Goal: Transaction & Acquisition: Purchase product/service

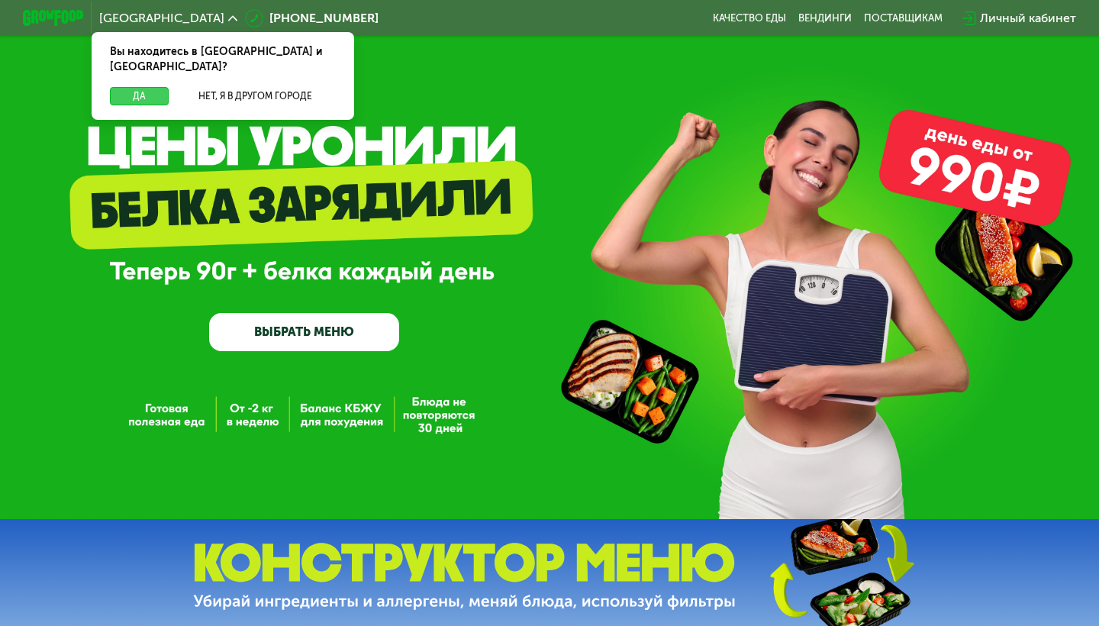
click at [149, 87] on button "Да" at bounding box center [139, 96] width 59 height 18
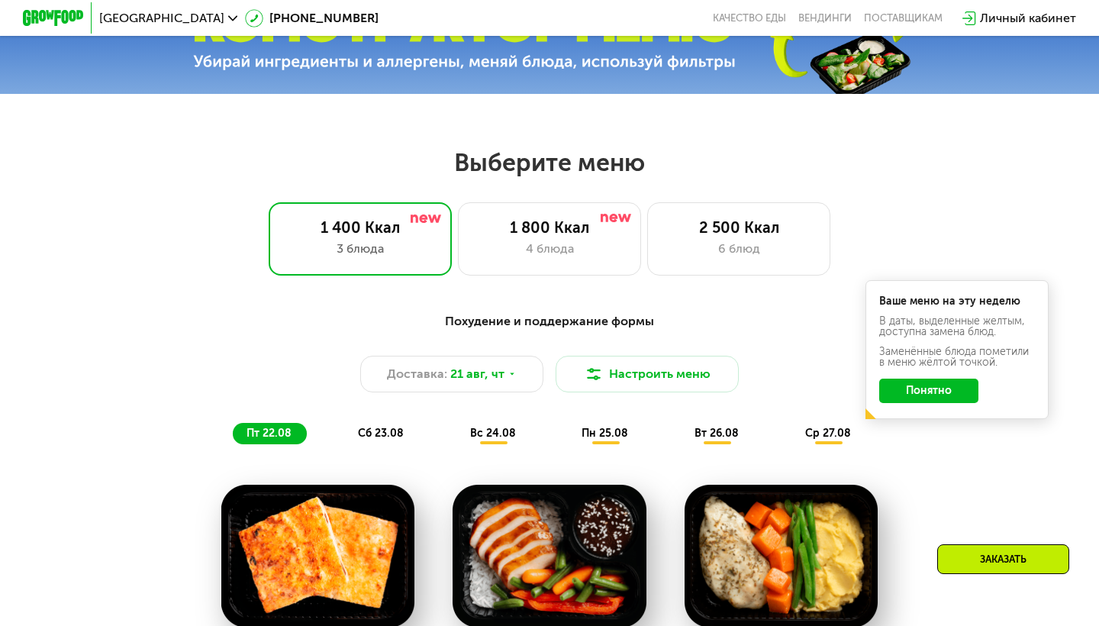
scroll to position [543, 0]
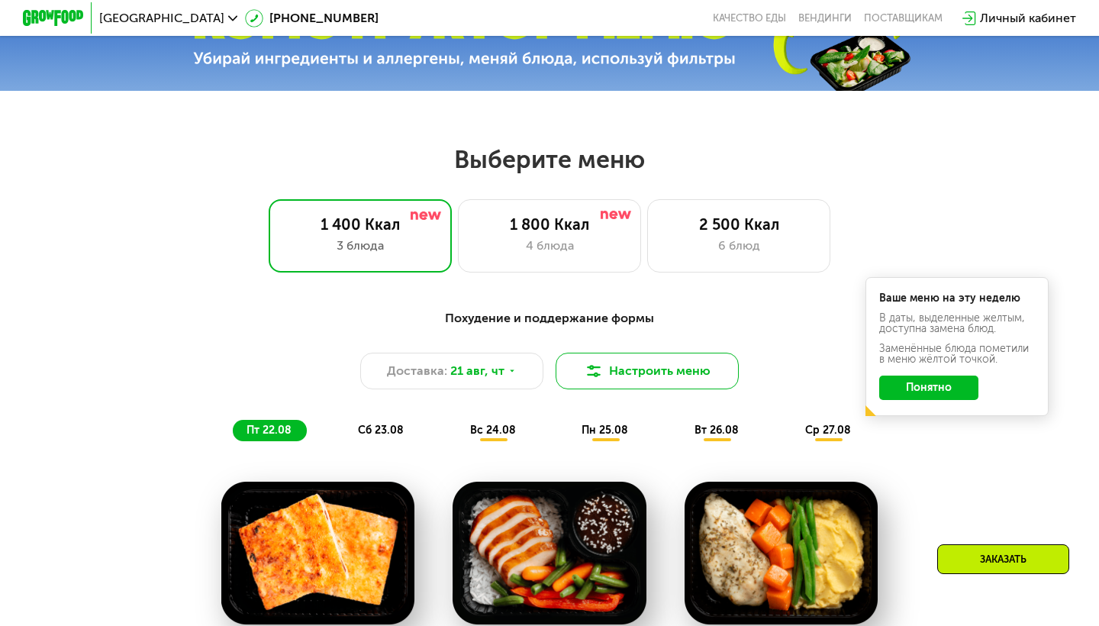
click at [622, 370] on button "Настроить меню" at bounding box center [647, 371] width 183 height 37
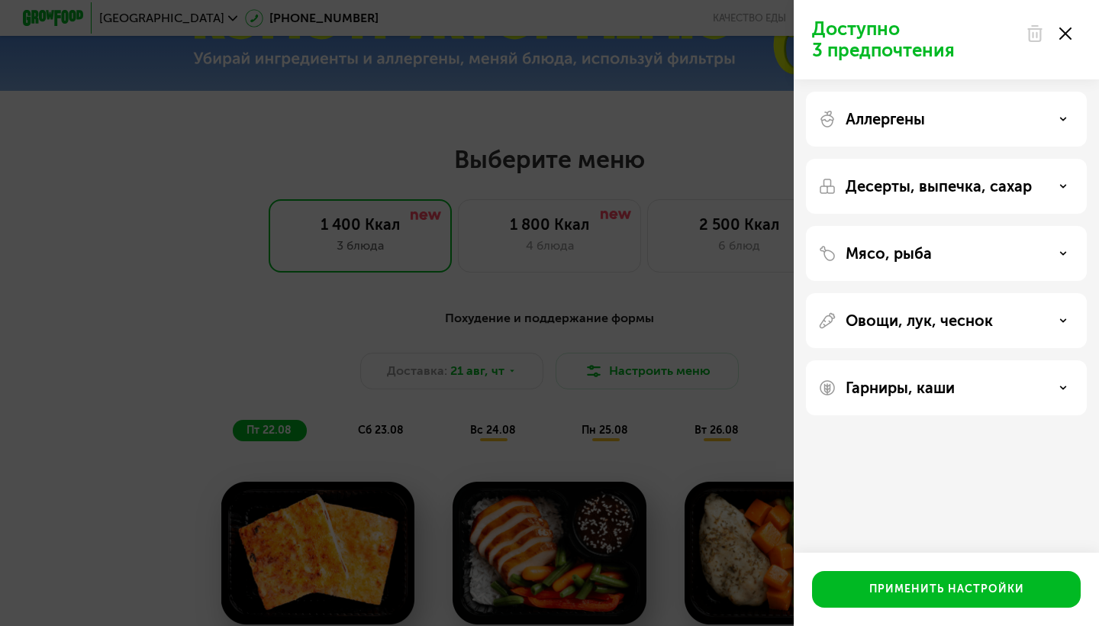
click at [967, 159] on div "Аллергены" at bounding box center [946, 186] width 281 height 55
click at [1055, 252] on div "Мясо, рыба" at bounding box center [946, 253] width 256 height 18
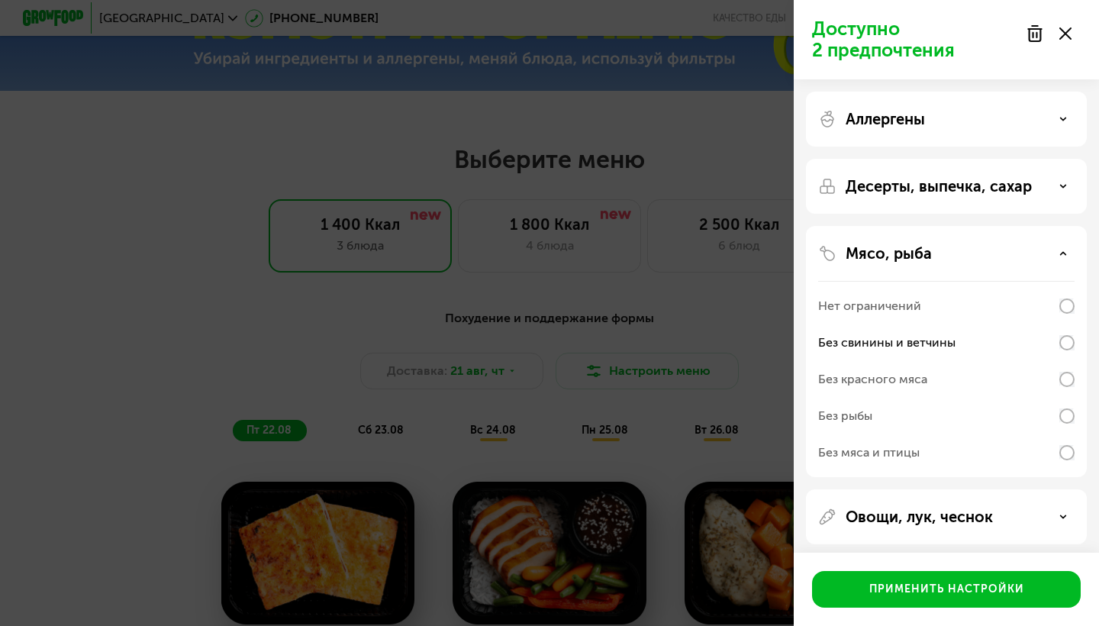
click at [1064, 253] on use at bounding box center [1063, 253] width 5 height 2
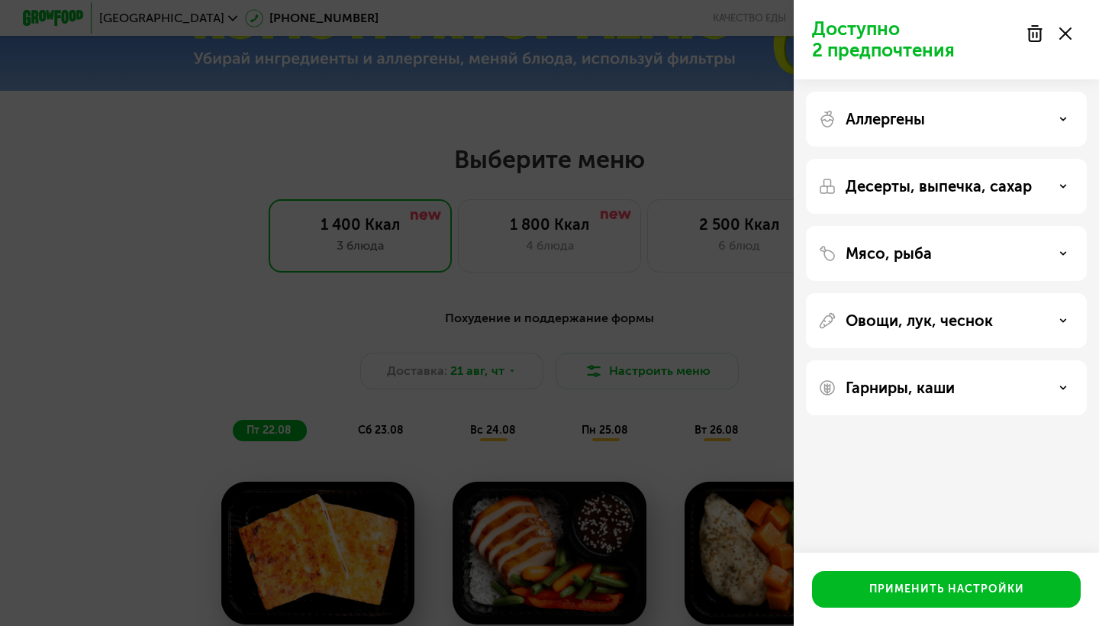
click at [1062, 322] on icon at bounding box center [1063, 321] width 8 height 8
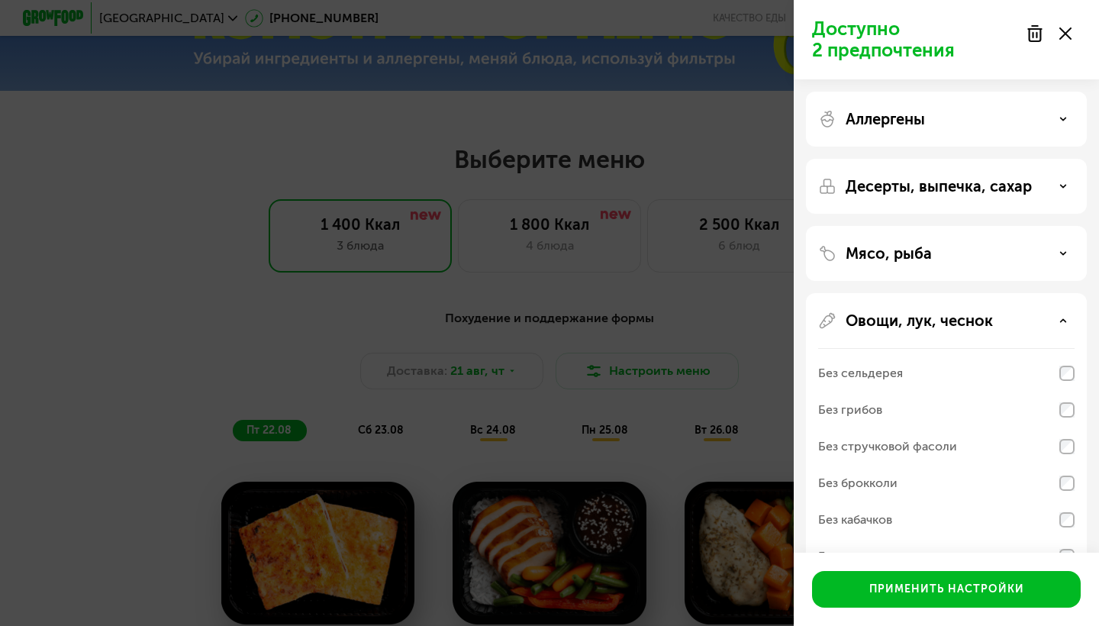
click at [1061, 321] on use at bounding box center [1063, 320] width 5 height 2
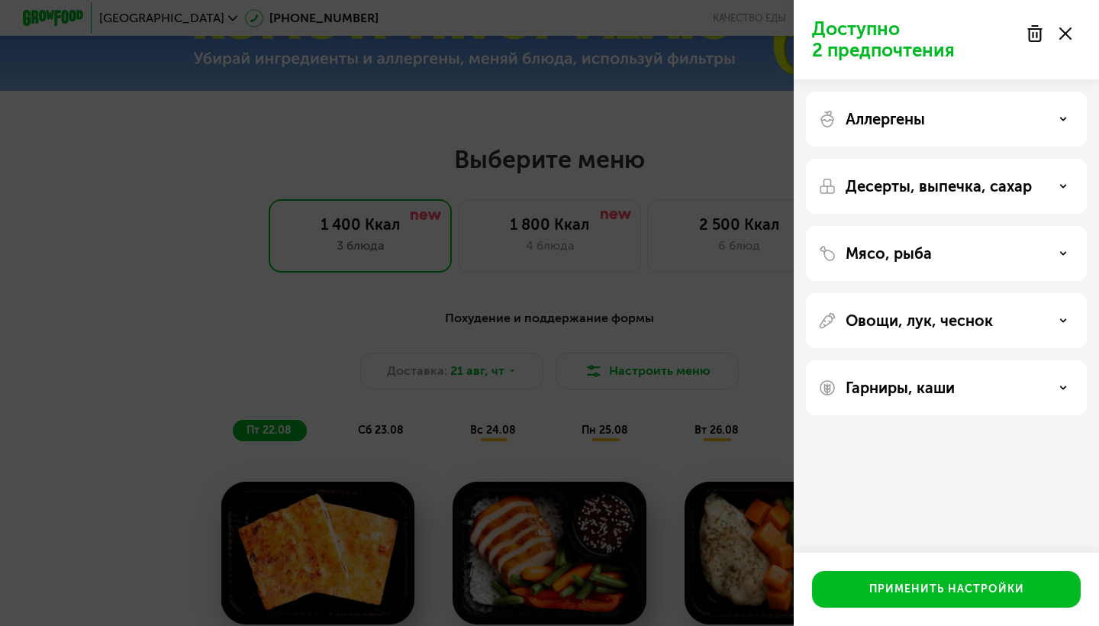
click at [1009, 382] on div "Гарниры, каши" at bounding box center [946, 387] width 256 height 18
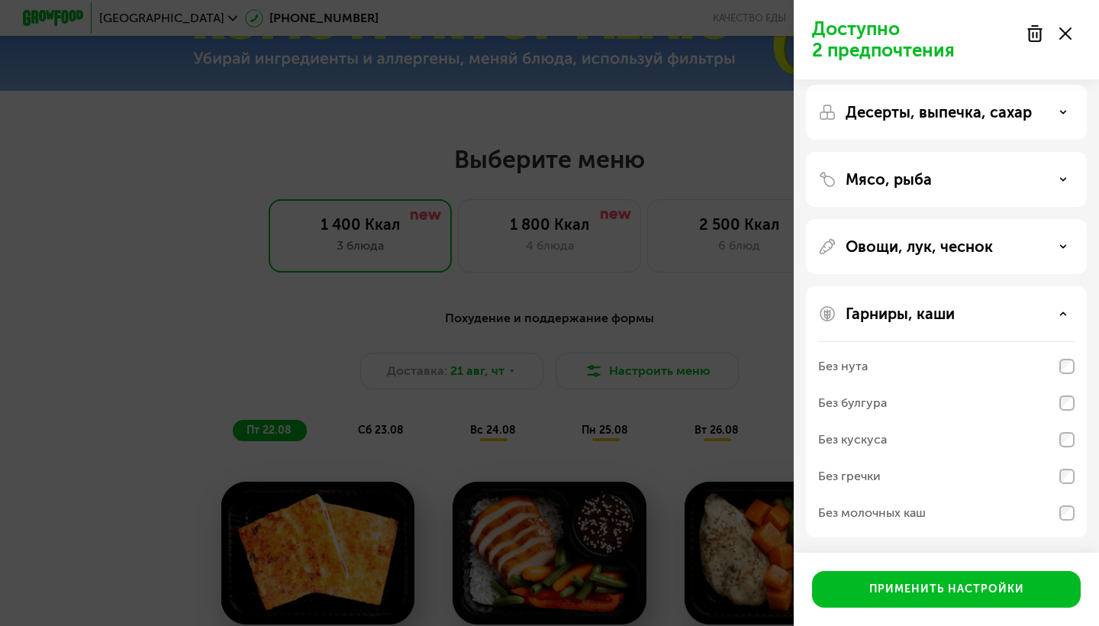
scroll to position [74, 0]
click at [1038, 315] on div "Гарниры, каши" at bounding box center [946, 313] width 256 height 18
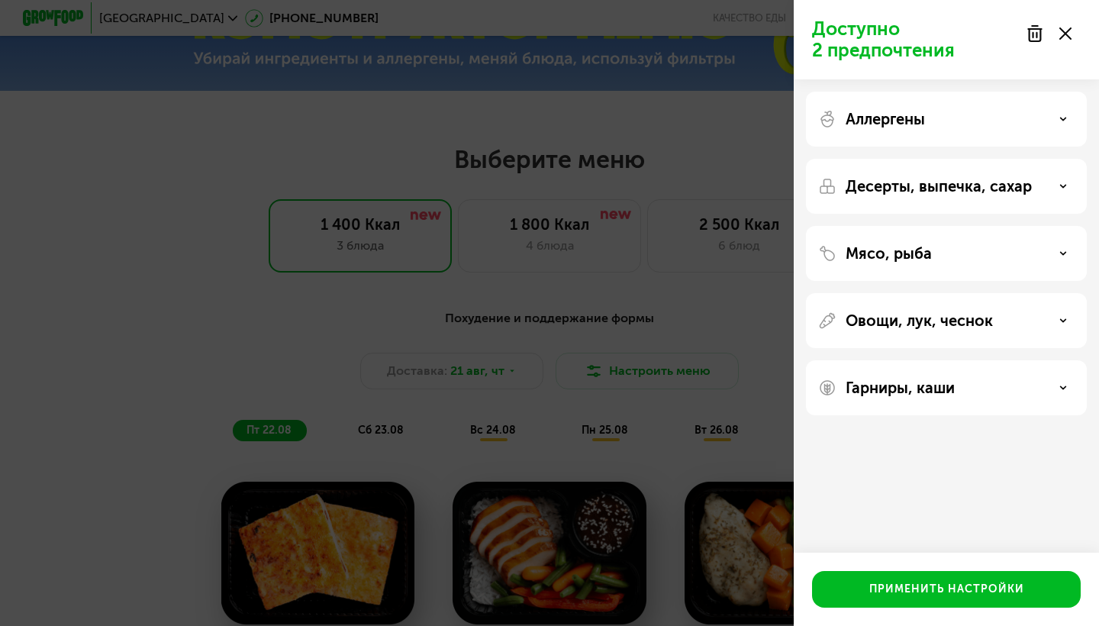
scroll to position [0, 0]
click at [1032, 226] on div "Десерты, выпечка, сахар" at bounding box center [946, 253] width 281 height 55
click at [1047, 195] on div "Десерты, выпечка, сахар" at bounding box center [946, 186] width 256 height 18
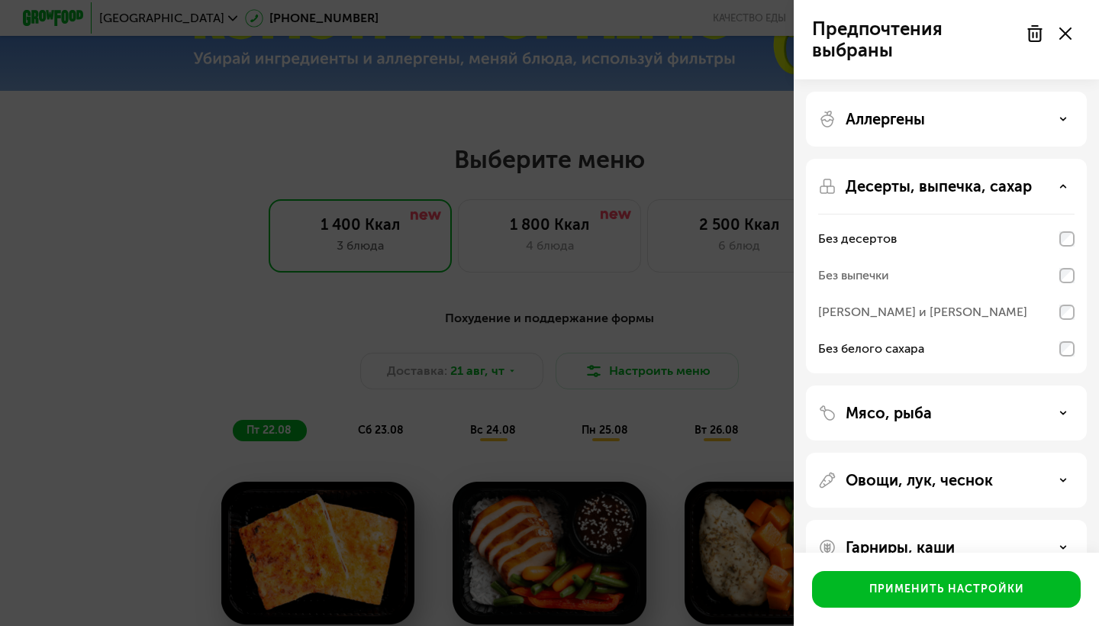
click at [1065, 185] on icon at bounding box center [1063, 186] width 8 height 8
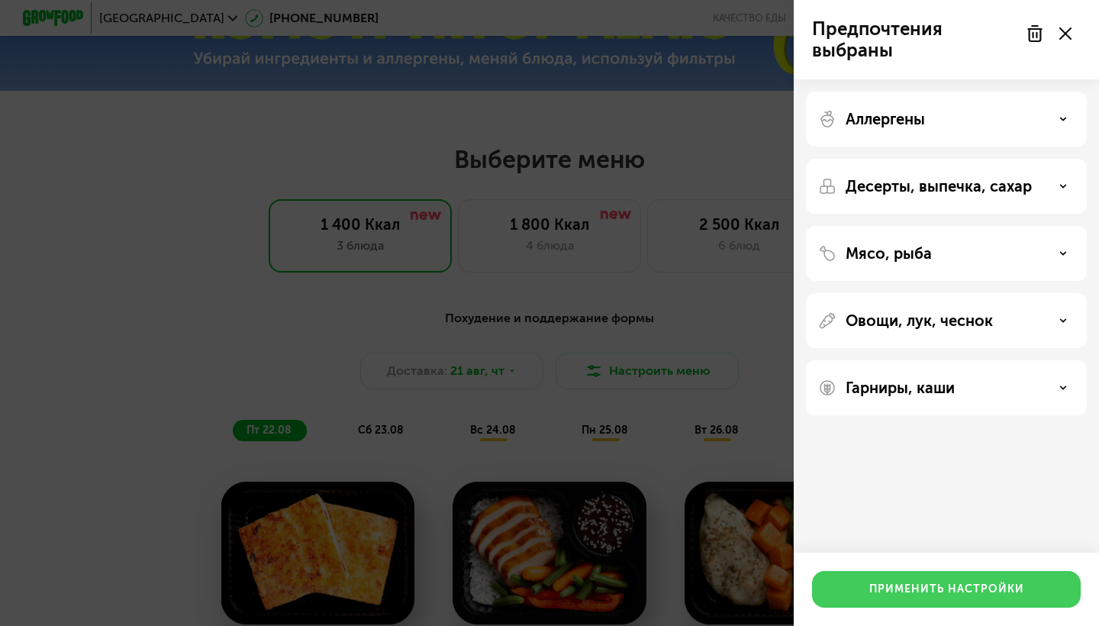
click at [987, 588] on div "Применить настройки" at bounding box center [946, 588] width 155 height 15
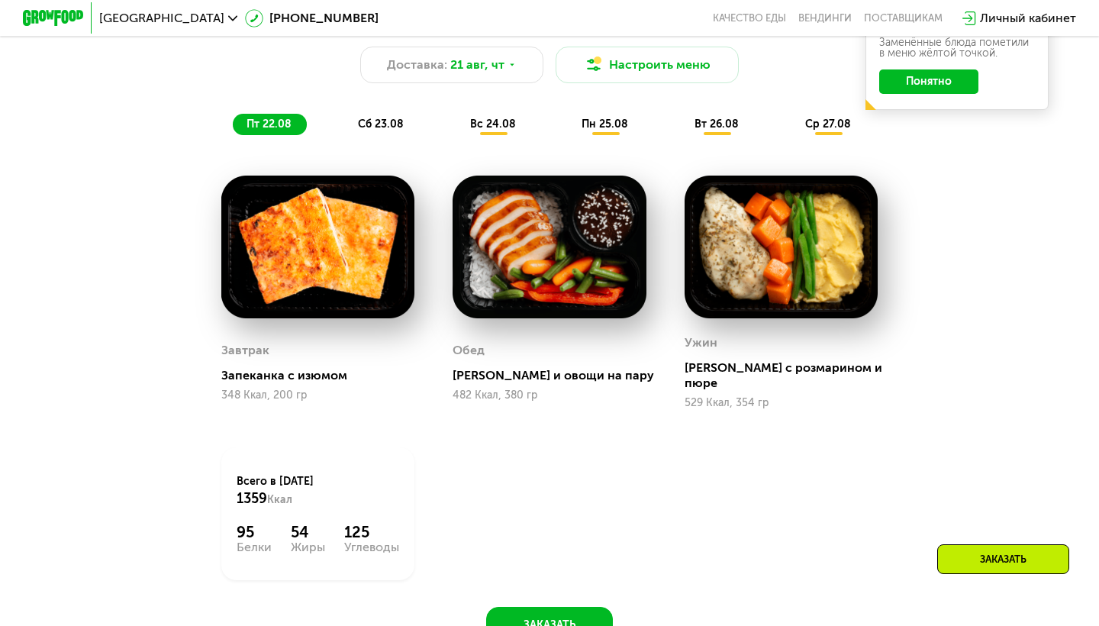
scroll to position [844, 0]
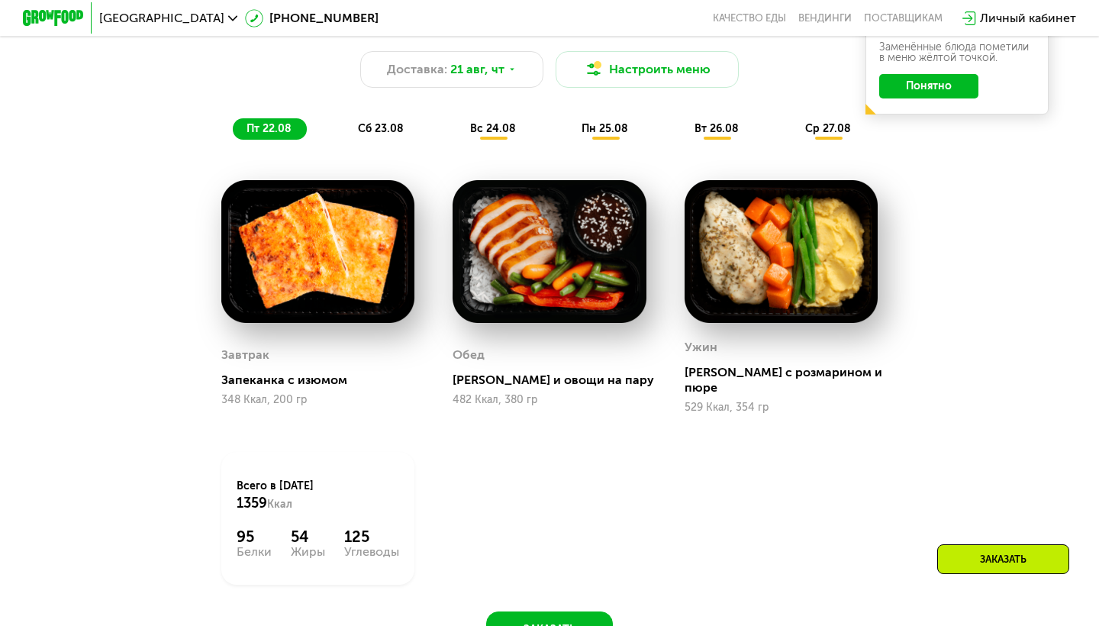
click at [375, 129] on span "сб 23.08" at bounding box center [381, 128] width 46 height 13
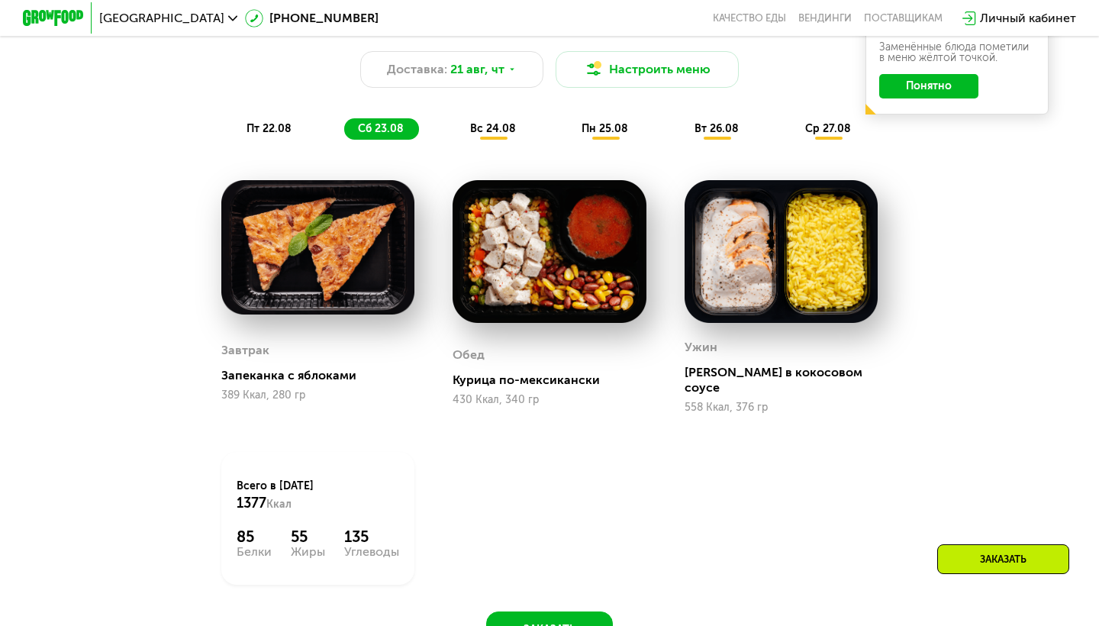
click at [487, 132] on span "вс 24.08" at bounding box center [493, 128] width 46 height 13
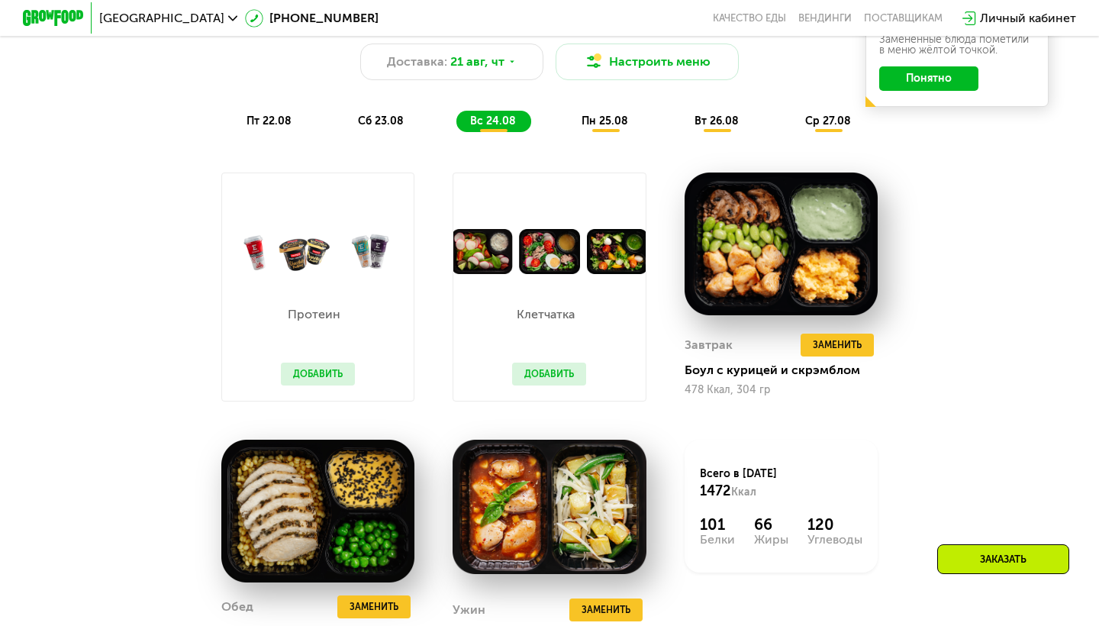
scroll to position [855, 0]
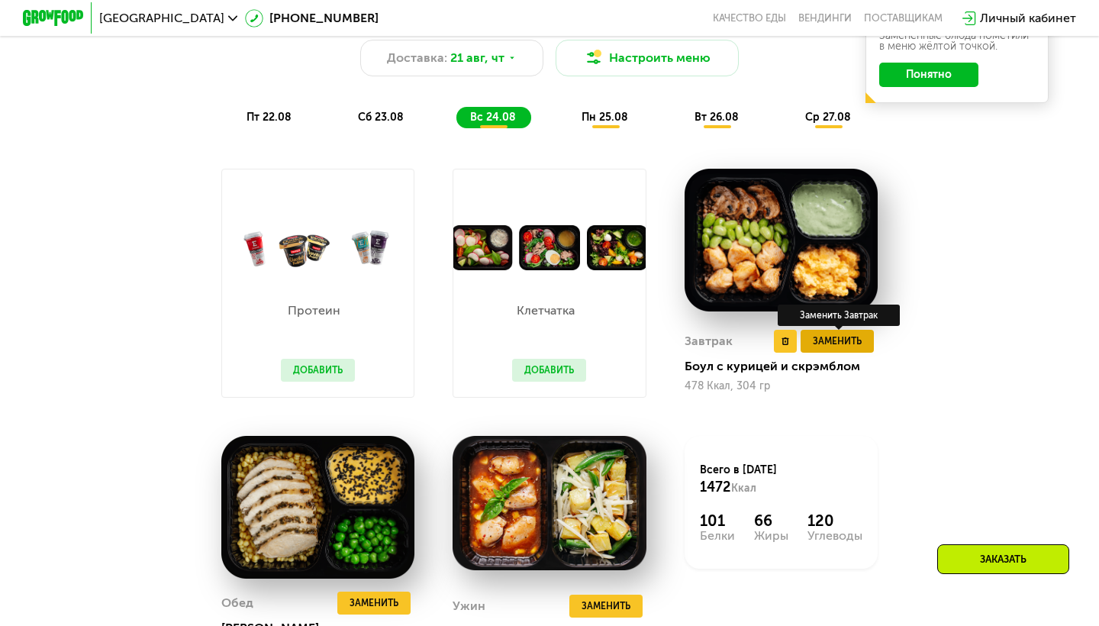
click at [840, 346] on span "Заменить" at bounding box center [837, 340] width 49 height 15
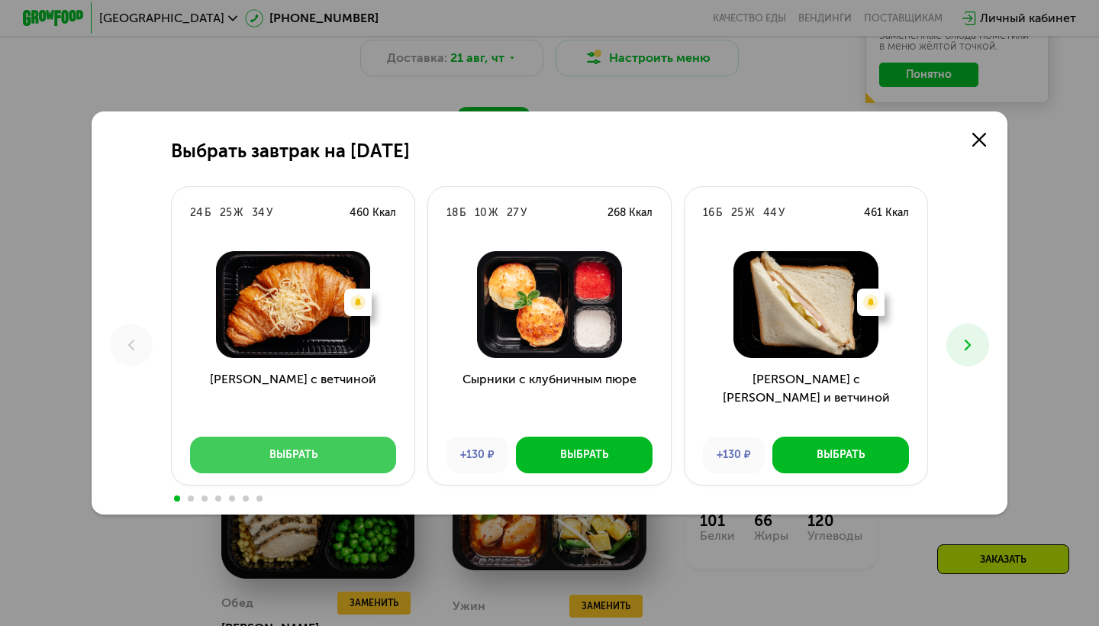
click at [349, 456] on button "Выбрать" at bounding box center [293, 454] width 206 height 37
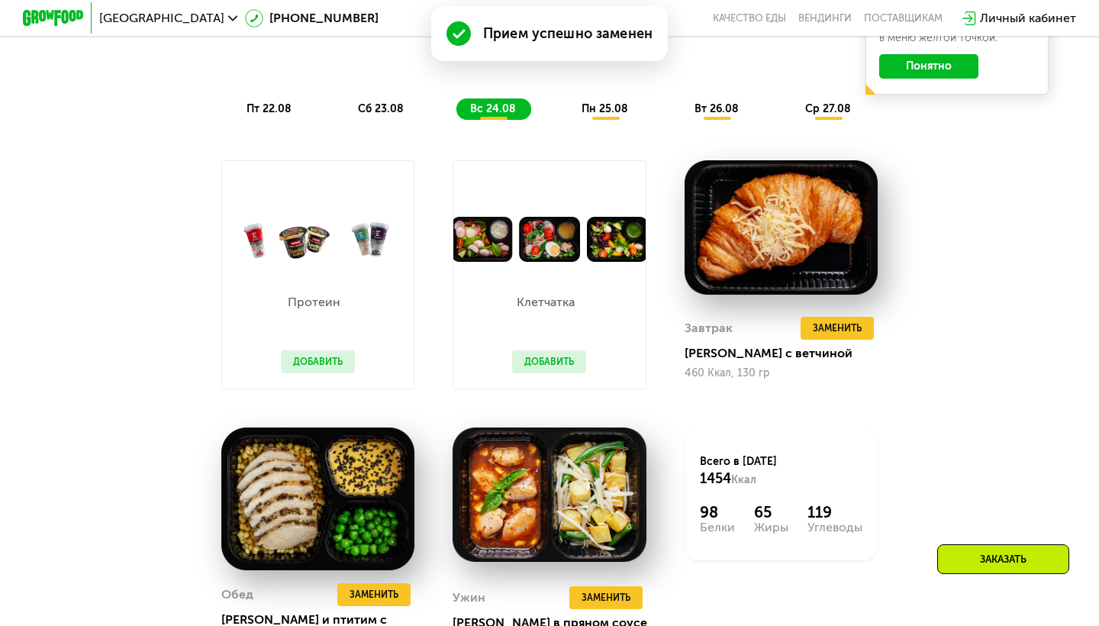
scroll to position [888, 0]
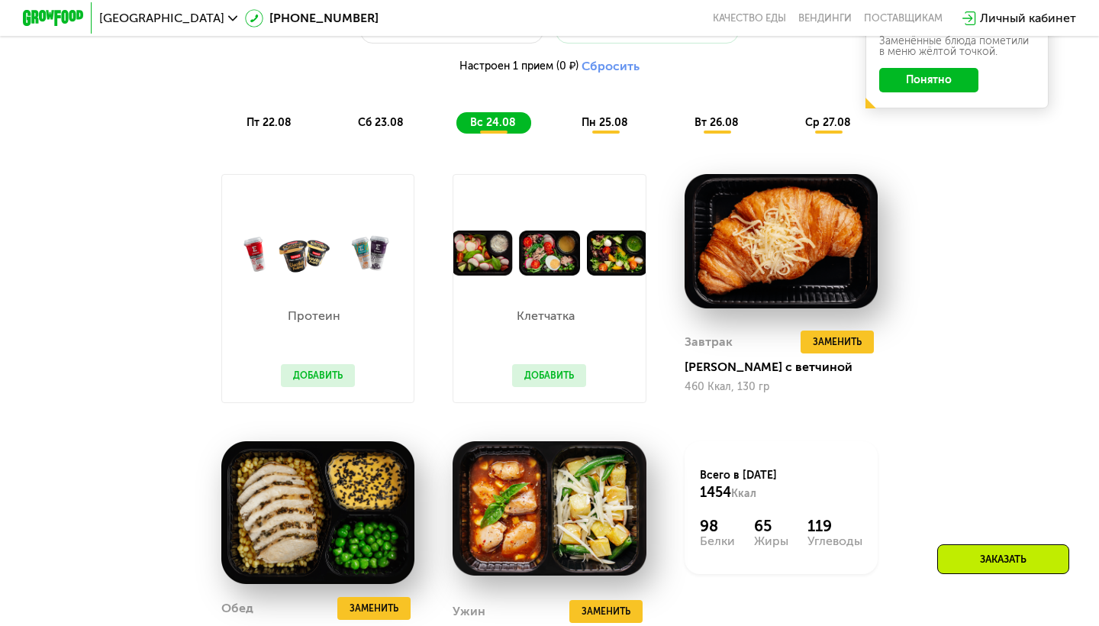
click at [595, 124] on span "пн 25.08" at bounding box center [604, 122] width 47 height 13
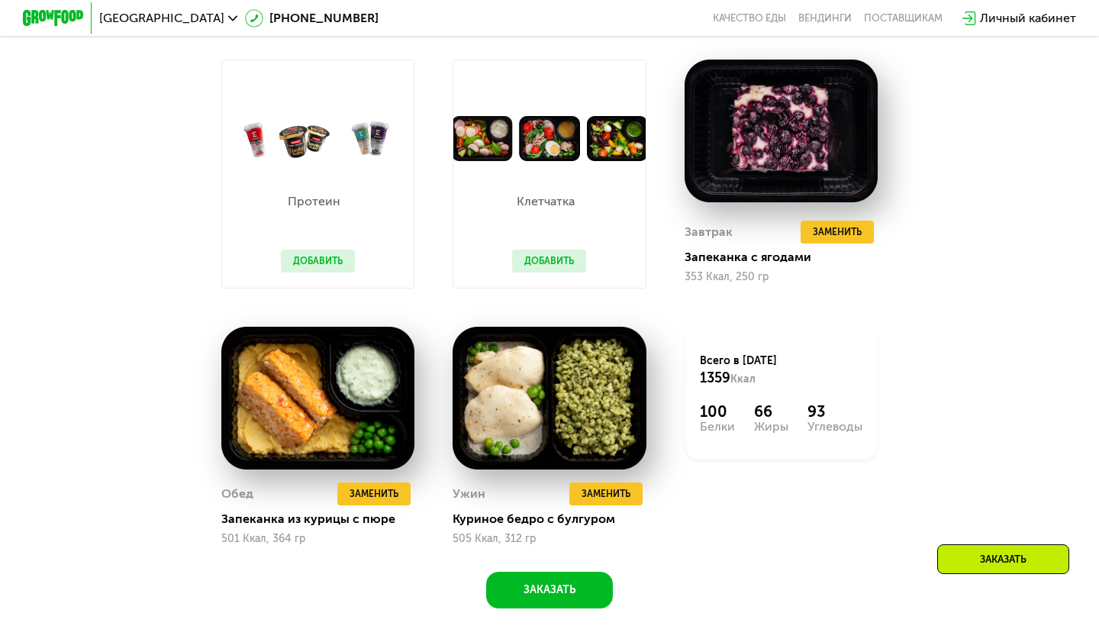
scroll to position [1004, 0]
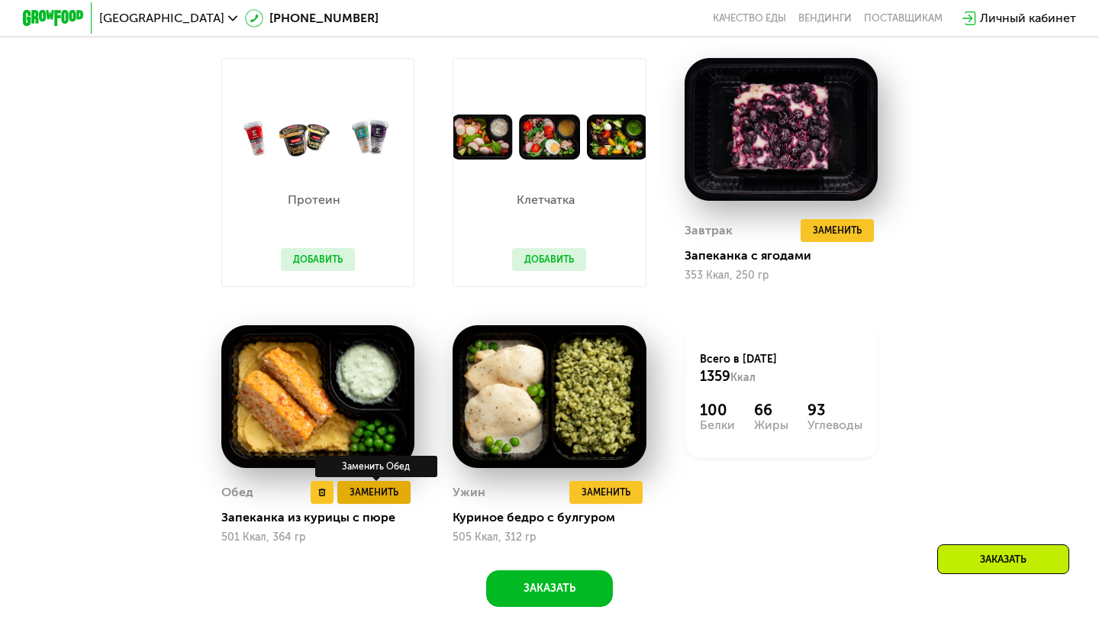
click at [376, 498] on span "Заменить" at bounding box center [373, 492] width 49 height 15
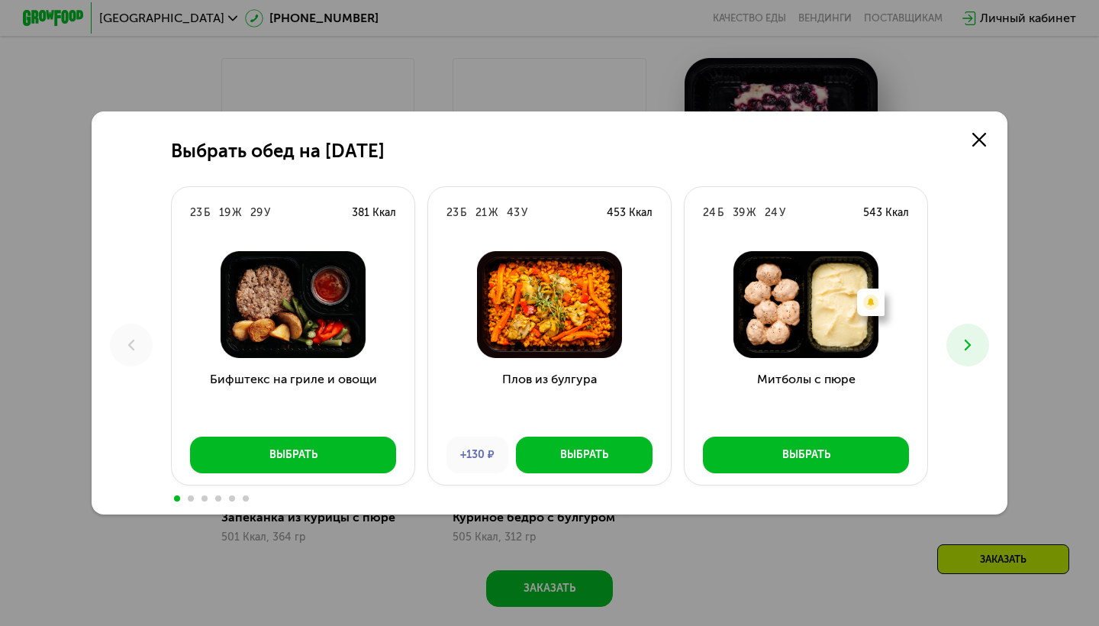
click at [963, 343] on icon at bounding box center [967, 345] width 18 height 18
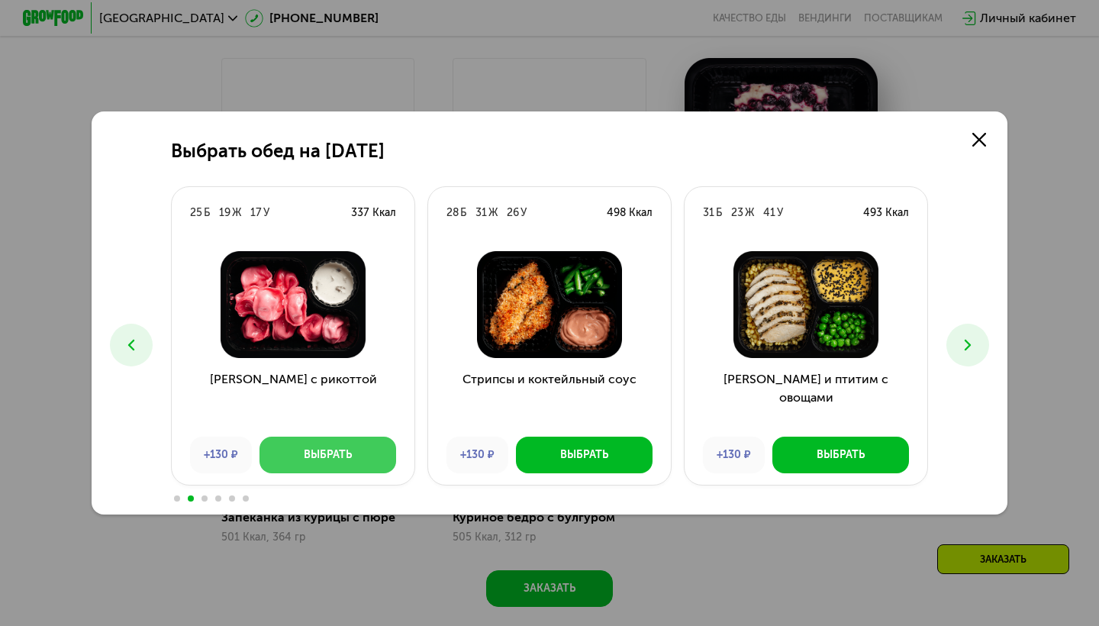
click at [360, 451] on button "Выбрать" at bounding box center [327, 454] width 137 height 37
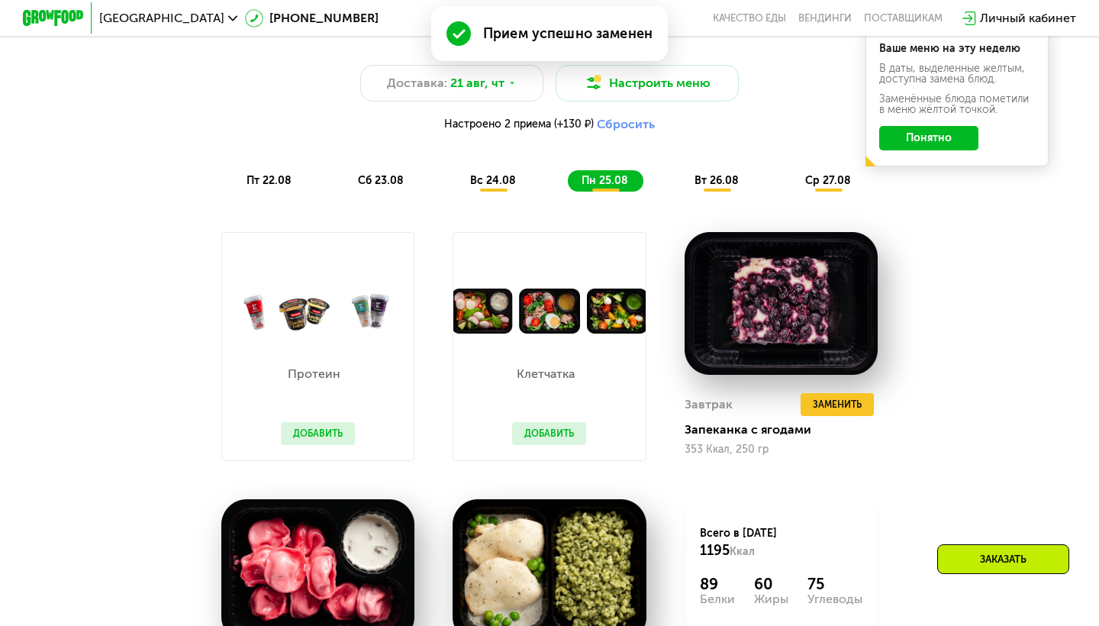
scroll to position [828, 0]
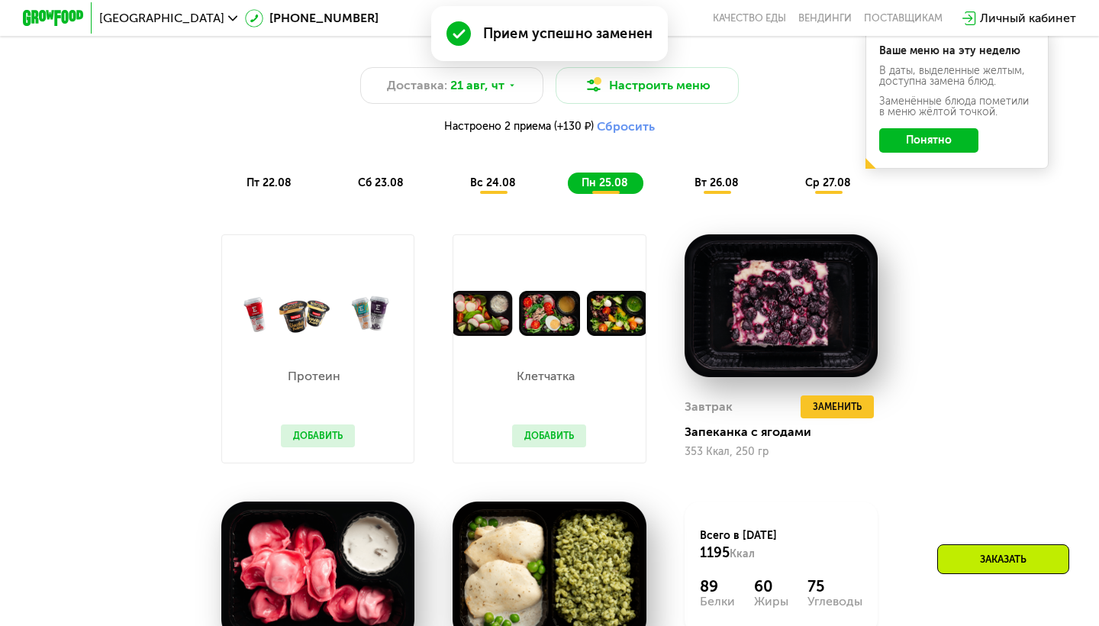
click at [722, 182] on span "вт 26.08" at bounding box center [716, 182] width 44 height 13
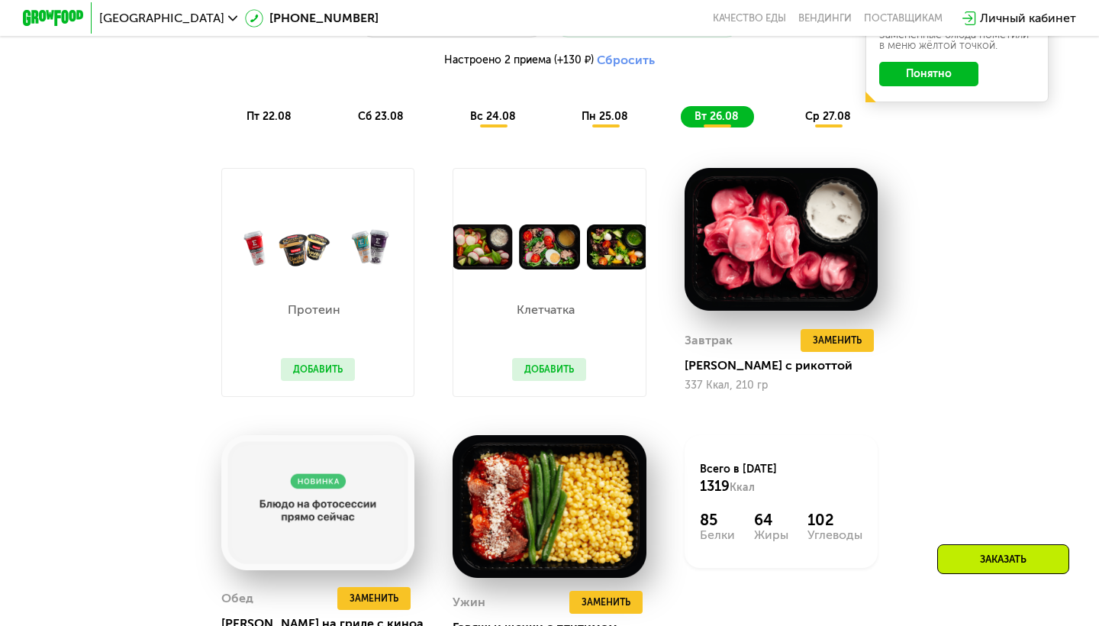
scroll to position [893, 0]
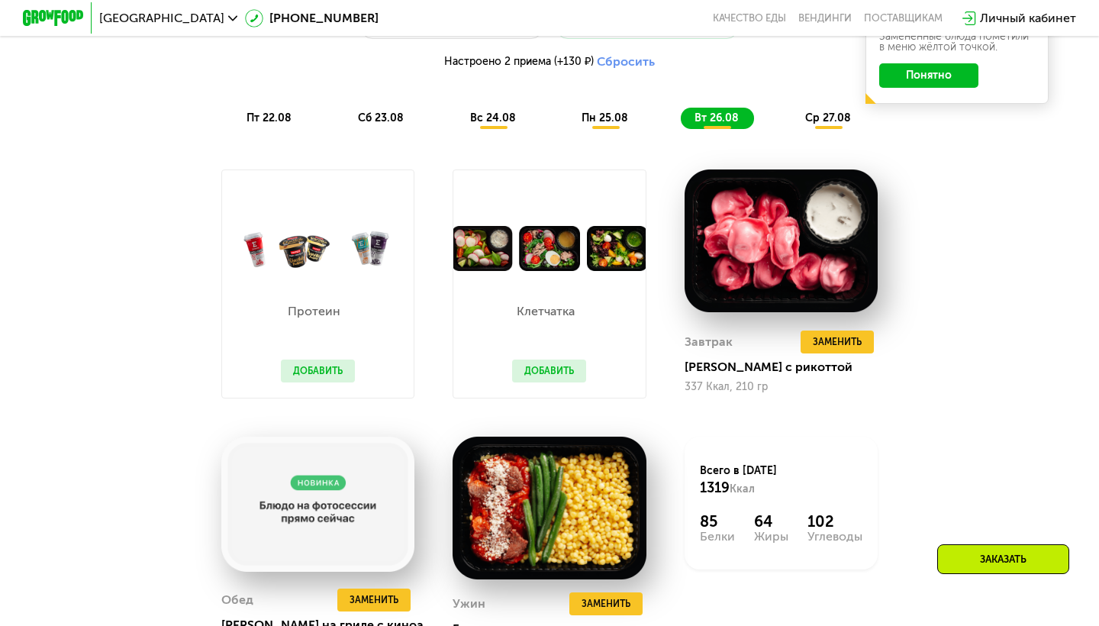
click at [620, 111] on span "пн 25.08" at bounding box center [604, 117] width 47 height 13
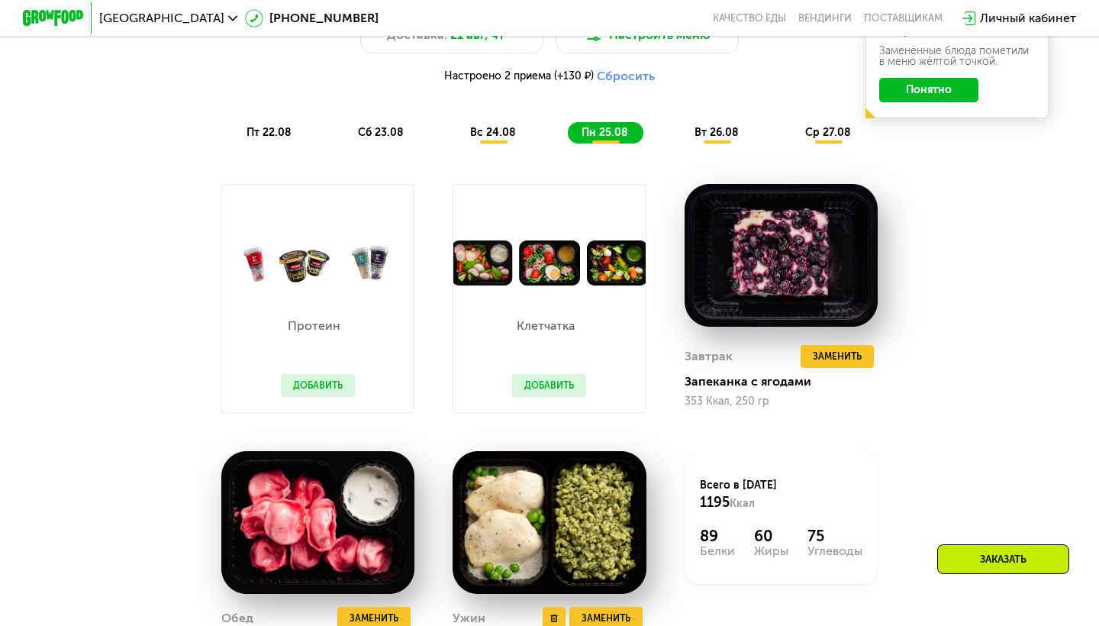
scroll to position [877, 0]
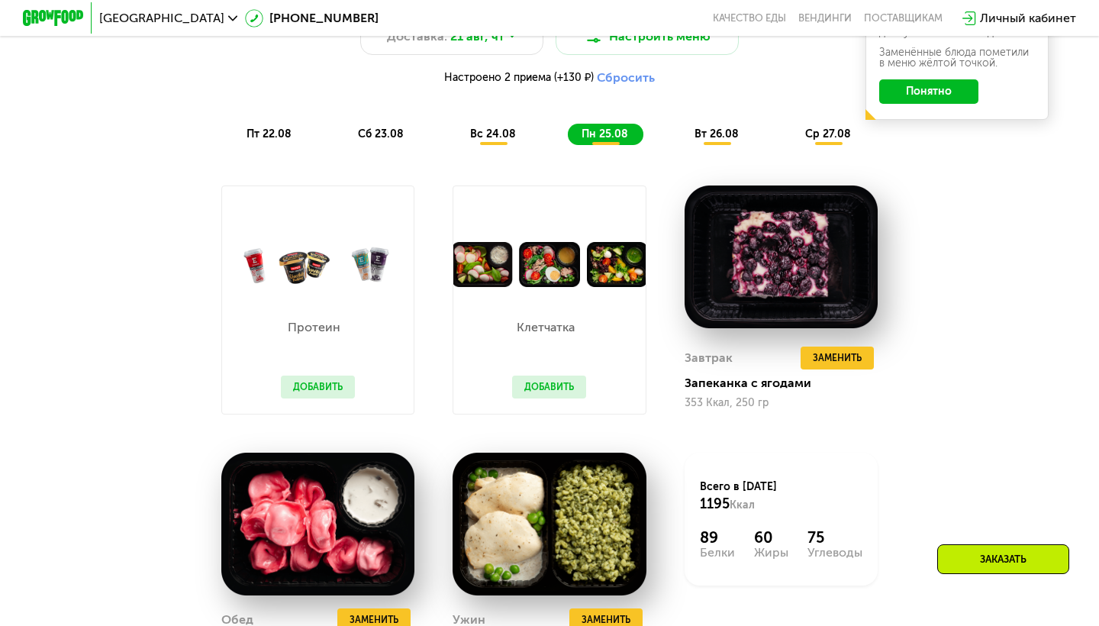
click at [710, 136] on span "вт 26.08" at bounding box center [716, 133] width 44 height 13
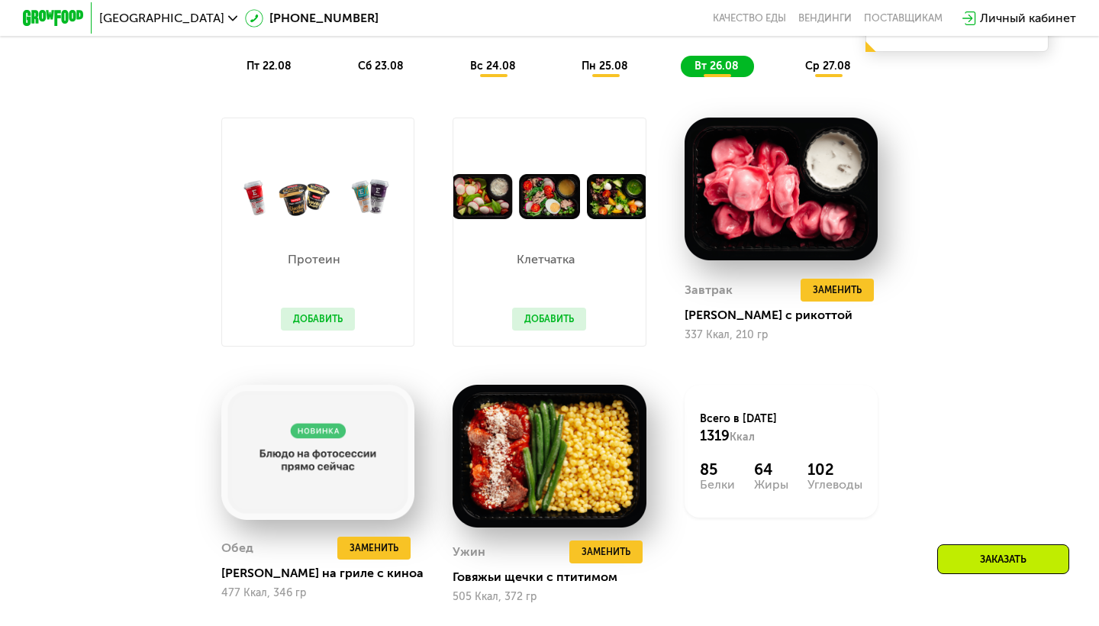
scroll to position [949, 0]
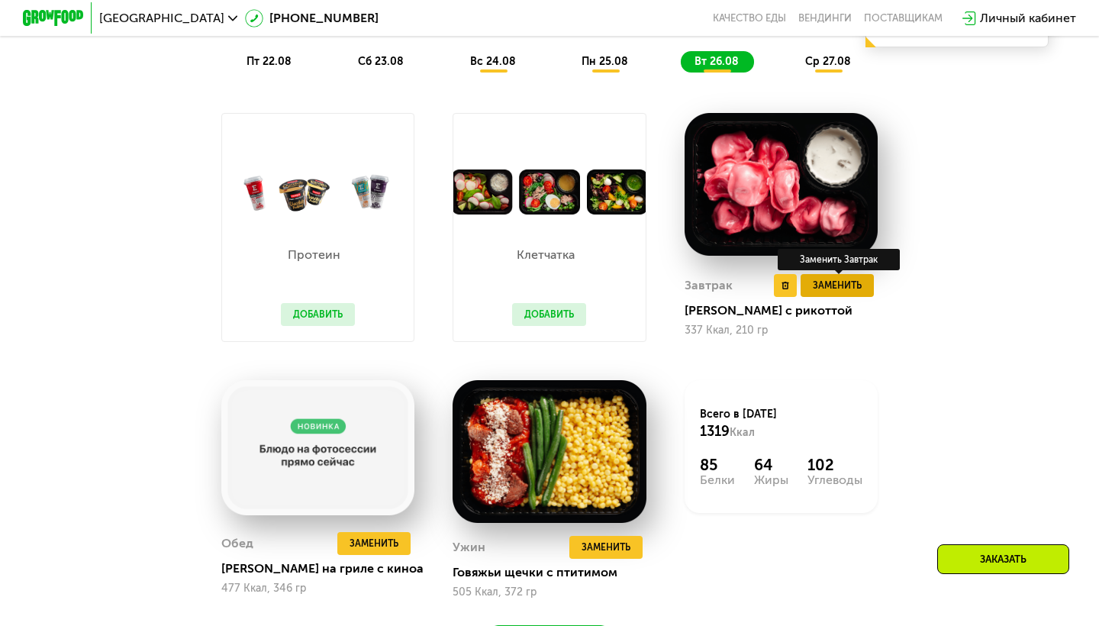
click at [858, 285] on span "Заменить" at bounding box center [837, 285] width 49 height 15
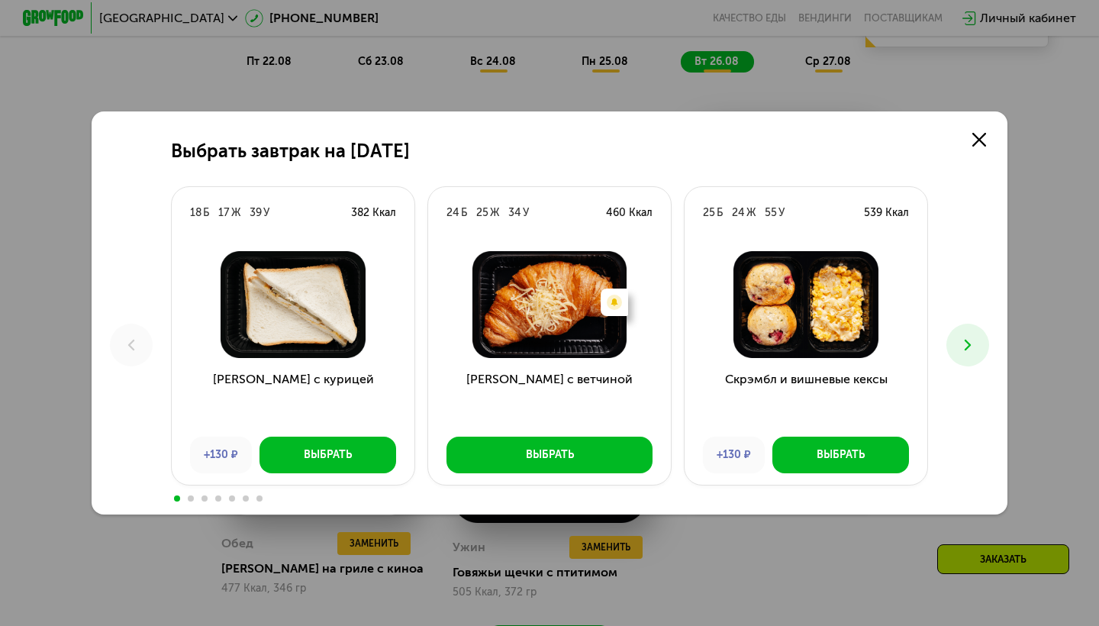
click at [973, 358] on button at bounding box center [967, 345] width 43 height 43
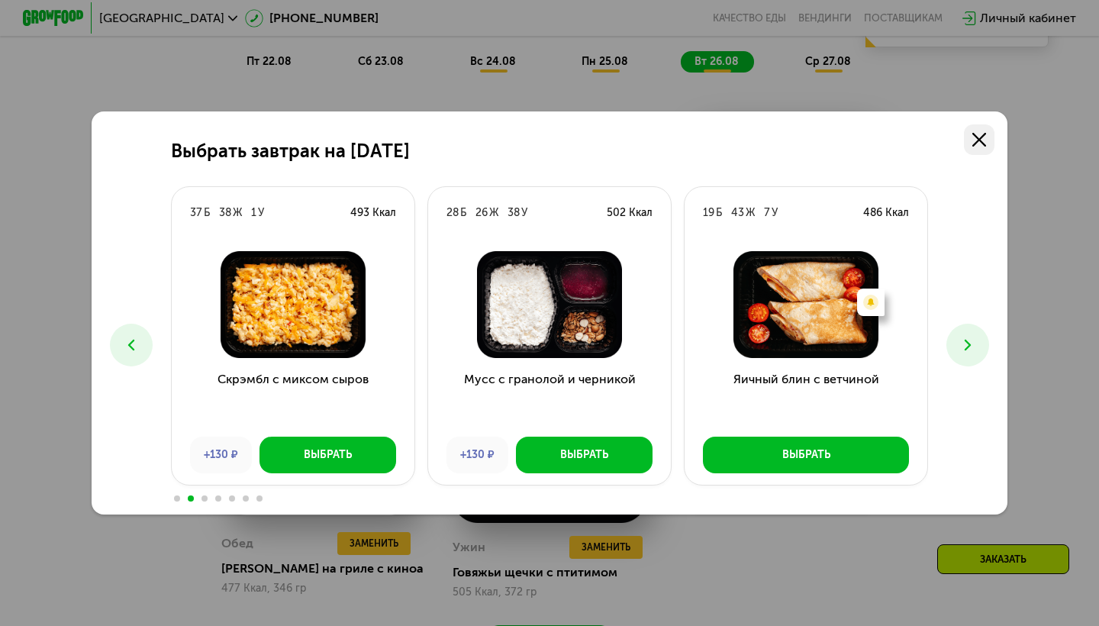
click at [976, 142] on use at bounding box center [979, 140] width 14 height 14
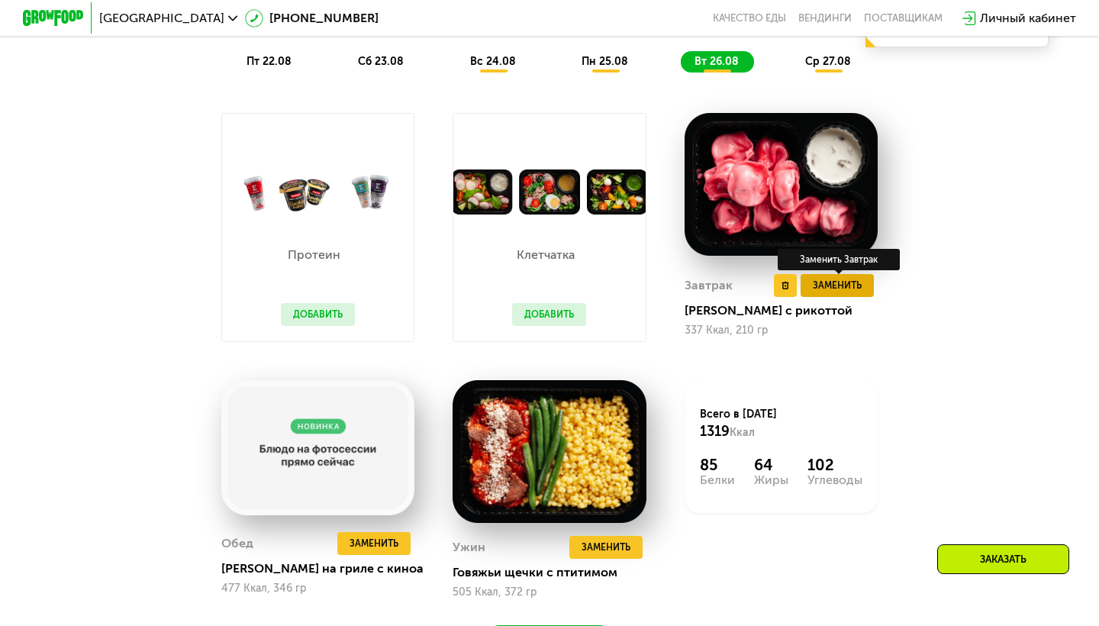
click at [853, 291] on span "Заменить" at bounding box center [837, 285] width 49 height 15
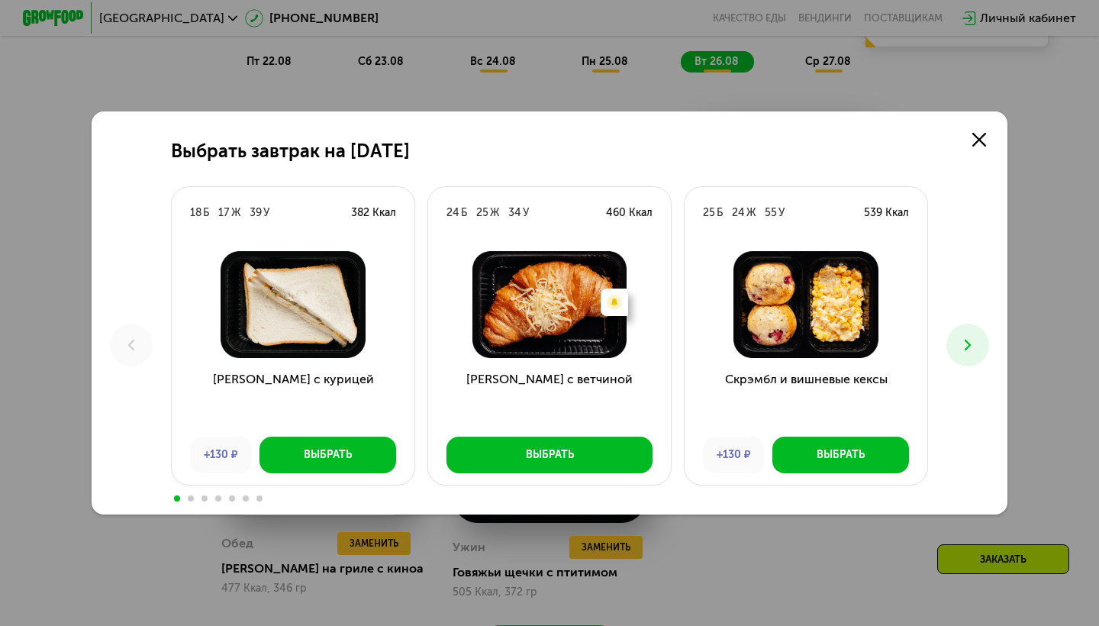
click at [958, 340] on icon at bounding box center [967, 345] width 18 height 18
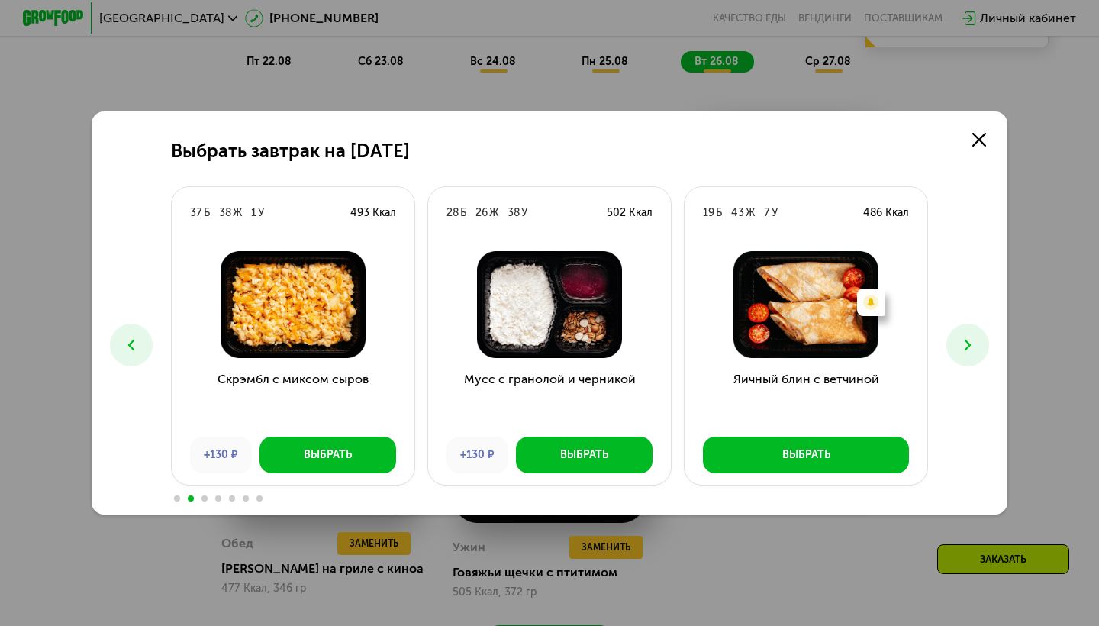
click at [958, 340] on icon at bounding box center [967, 345] width 18 height 18
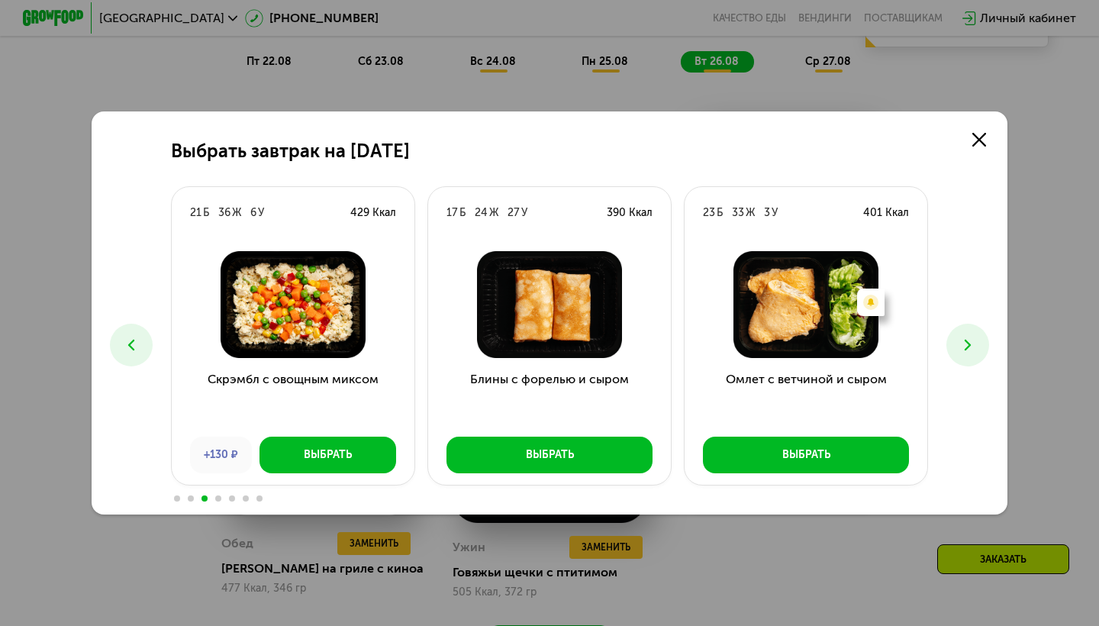
click at [958, 339] on icon at bounding box center [967, 345] width 18 height 18
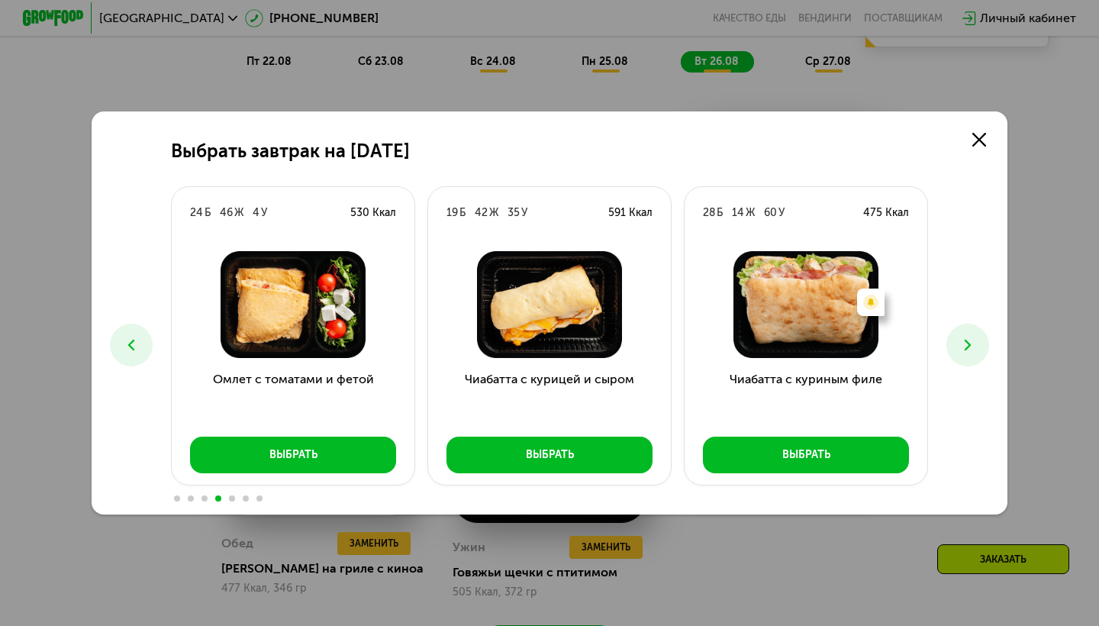
click at [124, 341] on icon at bounding box center [131, 345] width 18 height 18
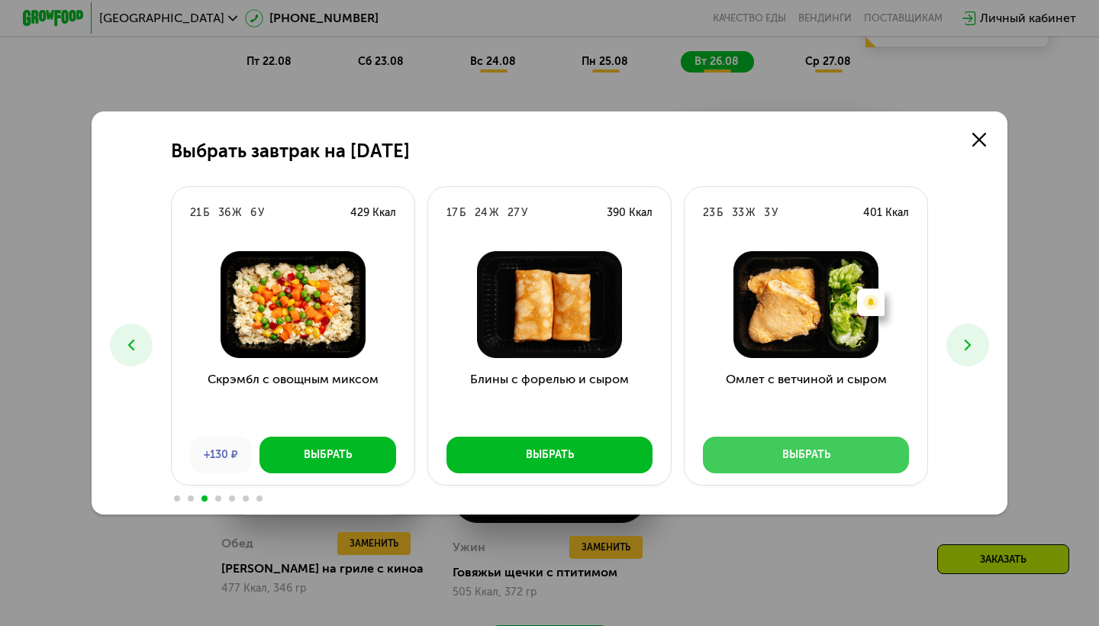
click at [871, 458] on button "Выбрать" at bounding box center [806, 454] width 206 height 37
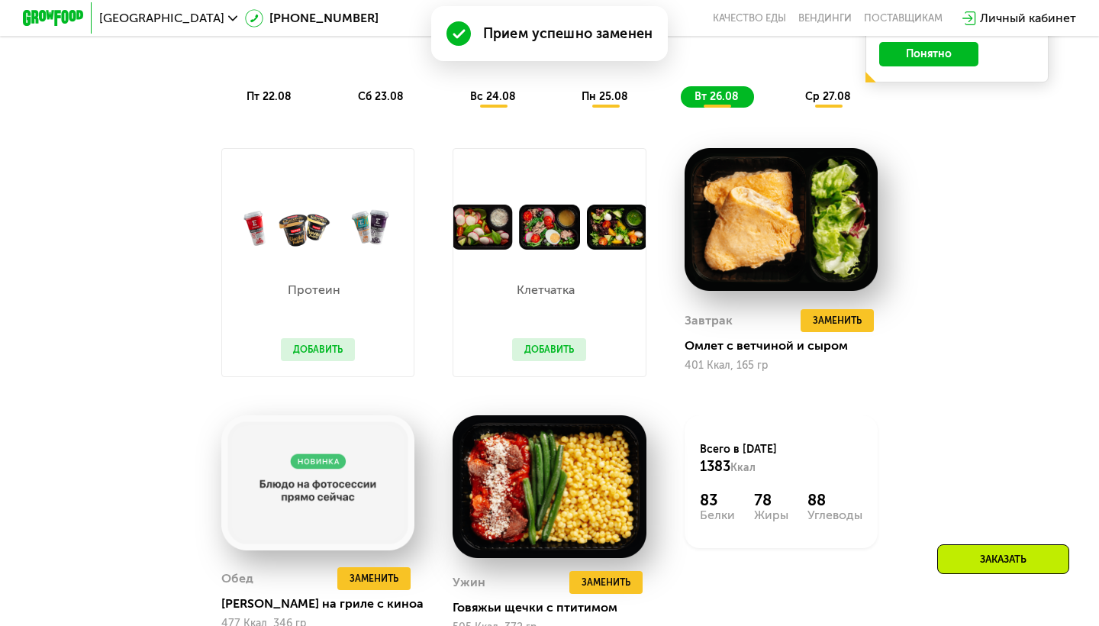
scroll to position [912, 0]
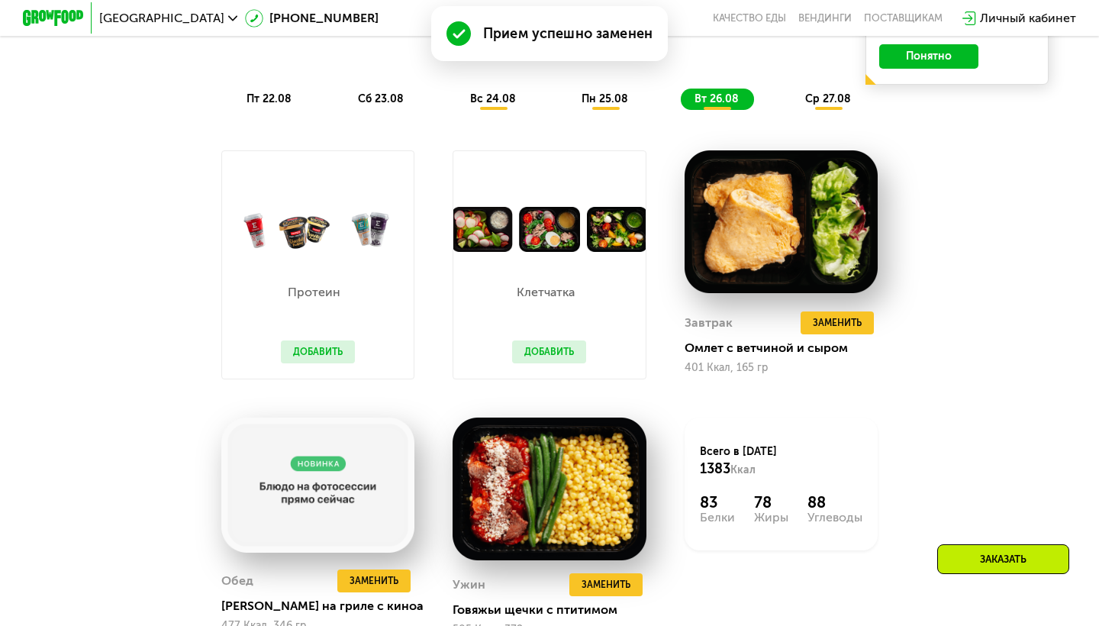
click at [552, 352] on button "Добавить" at bounding box center [549, 351] width 74 height 23
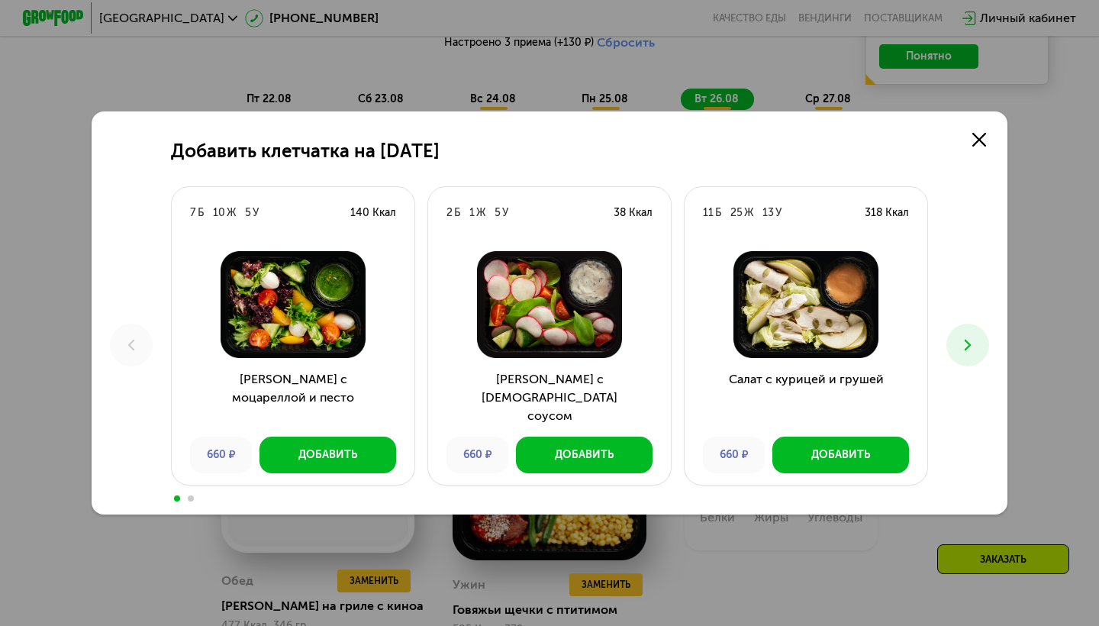
click at [970, 340] on icon at bounding box center [967, 345] width 18 height 18
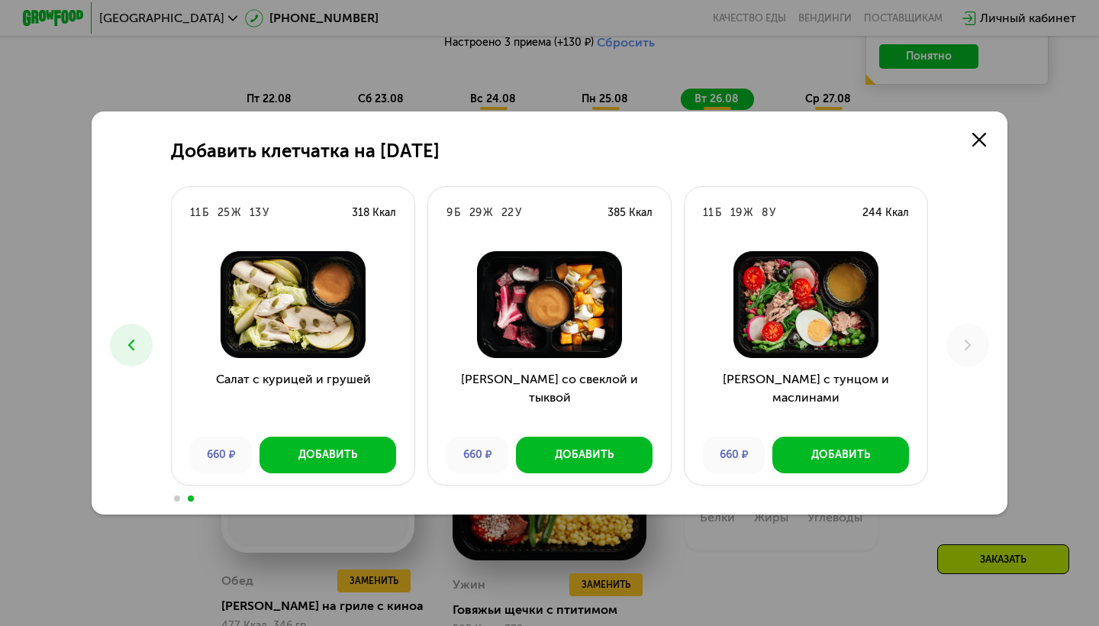
click at [118, 346] on button at bounding box center [131, 345] width 43 height 43
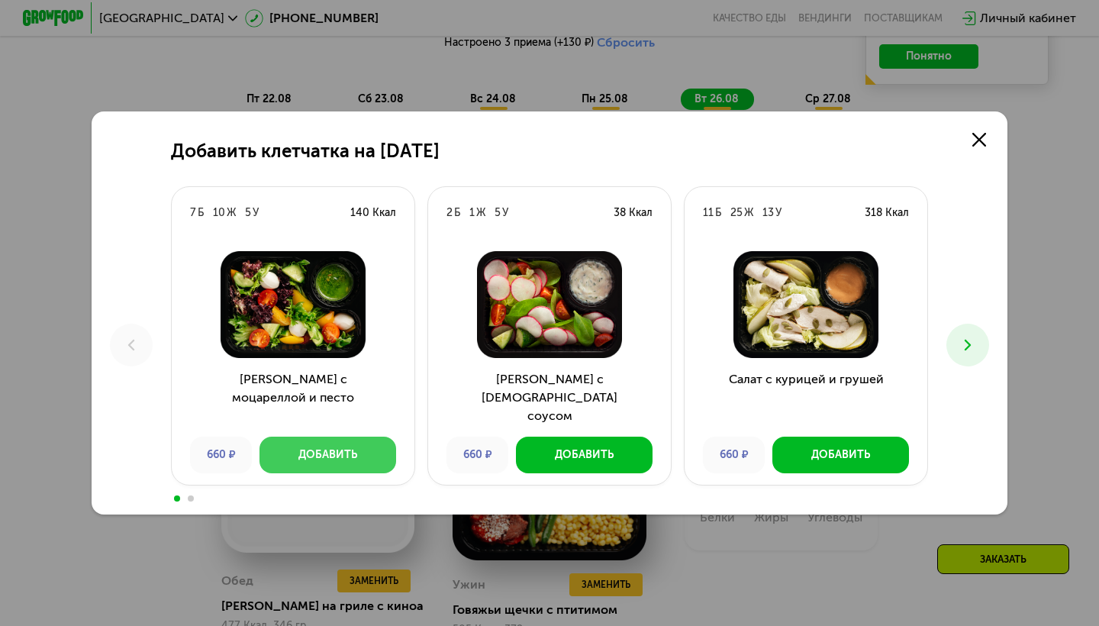
click at [320, 452] on div "Добавить" at bounding box center [327, 454] width 59 height 15
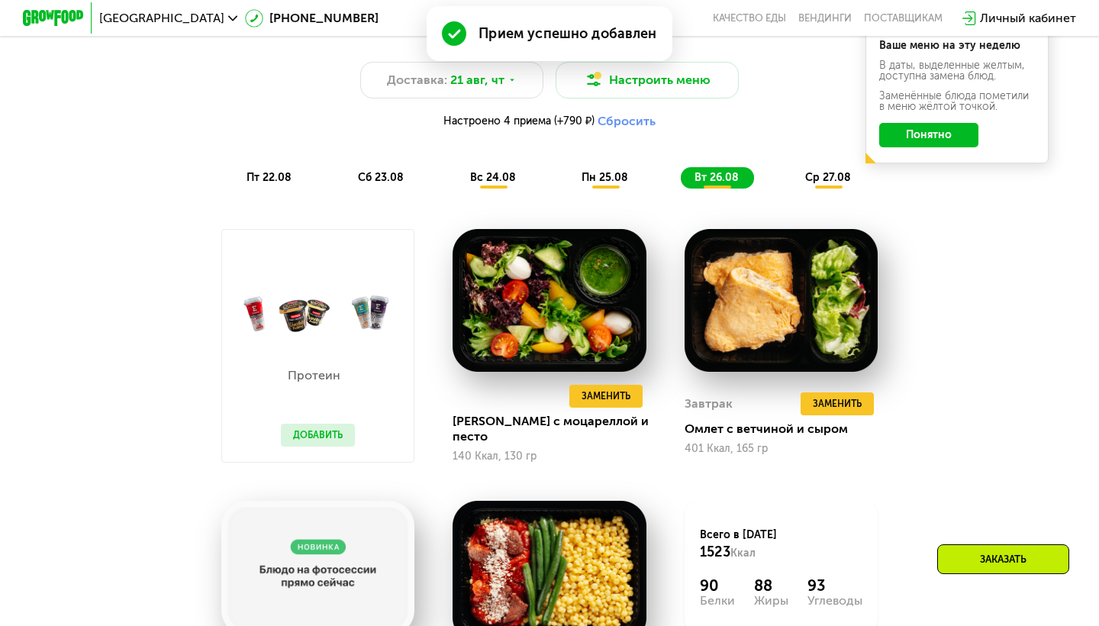
scroll to position [791, 0]
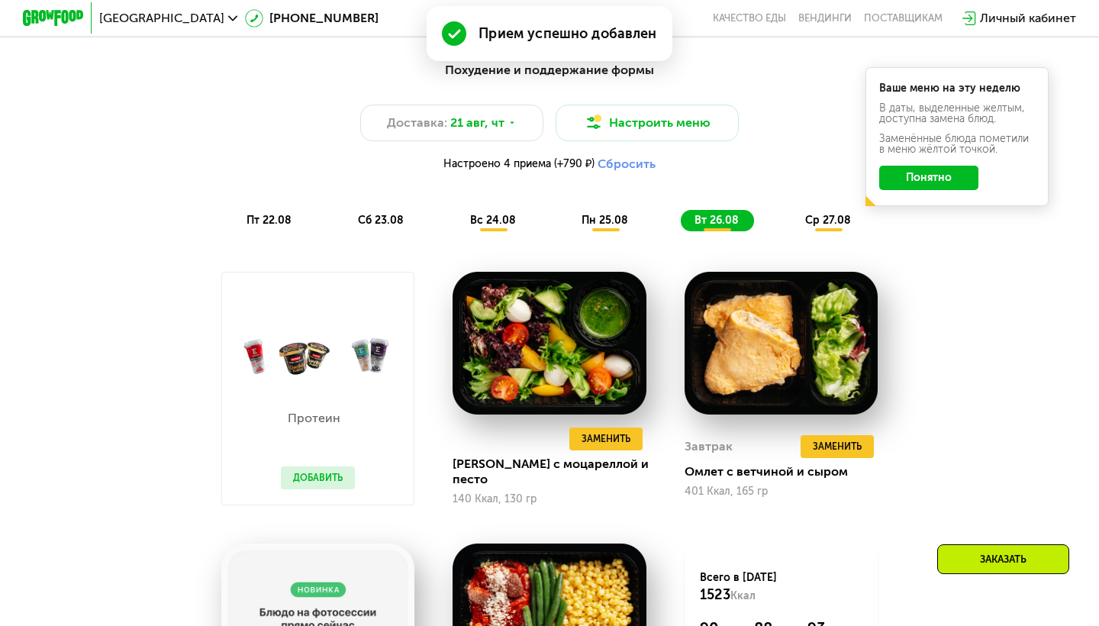
click at [823, 220] on span "ср 27.08" at bounding box center [828, 220] width 46 height 13
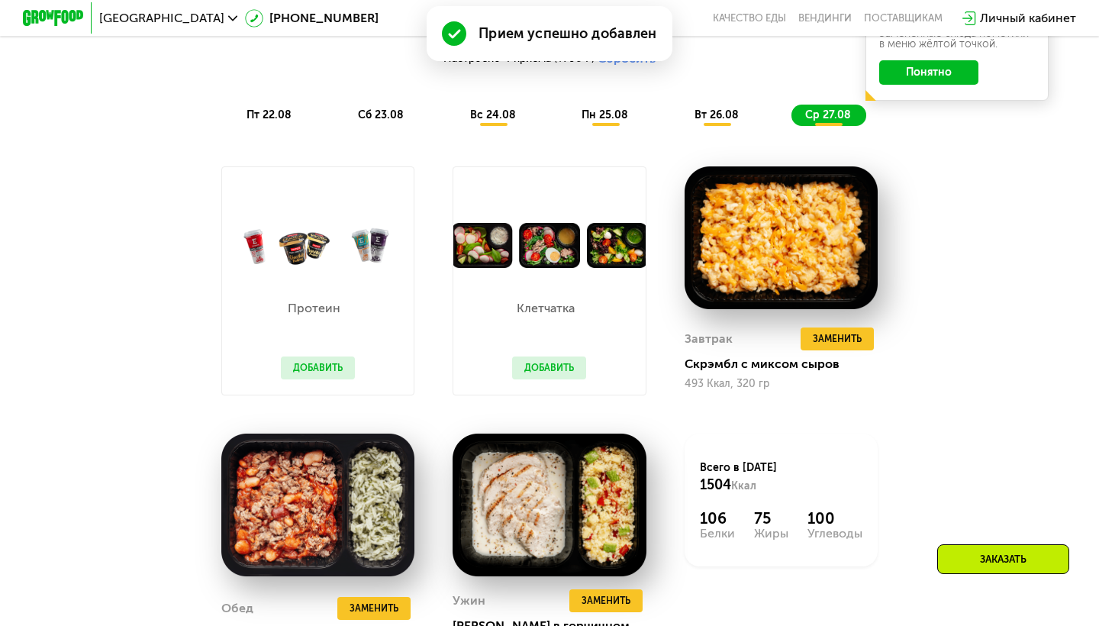
scroll to position [910, 0]
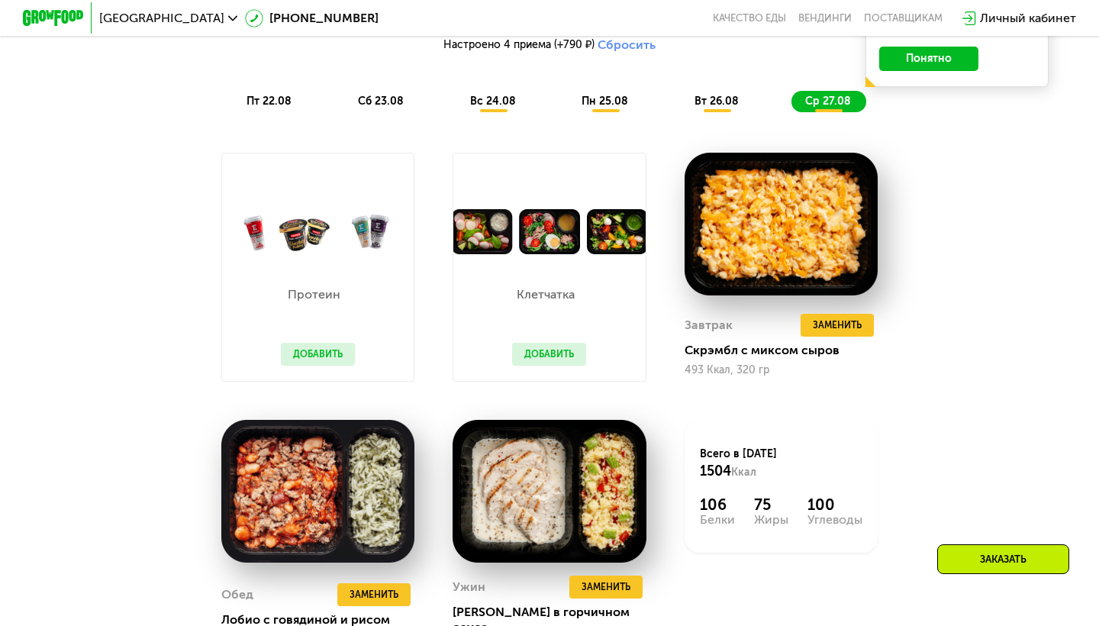
click at [561, 353] on button "Добавить" at bounding box center [549, 354] width 74 height 23
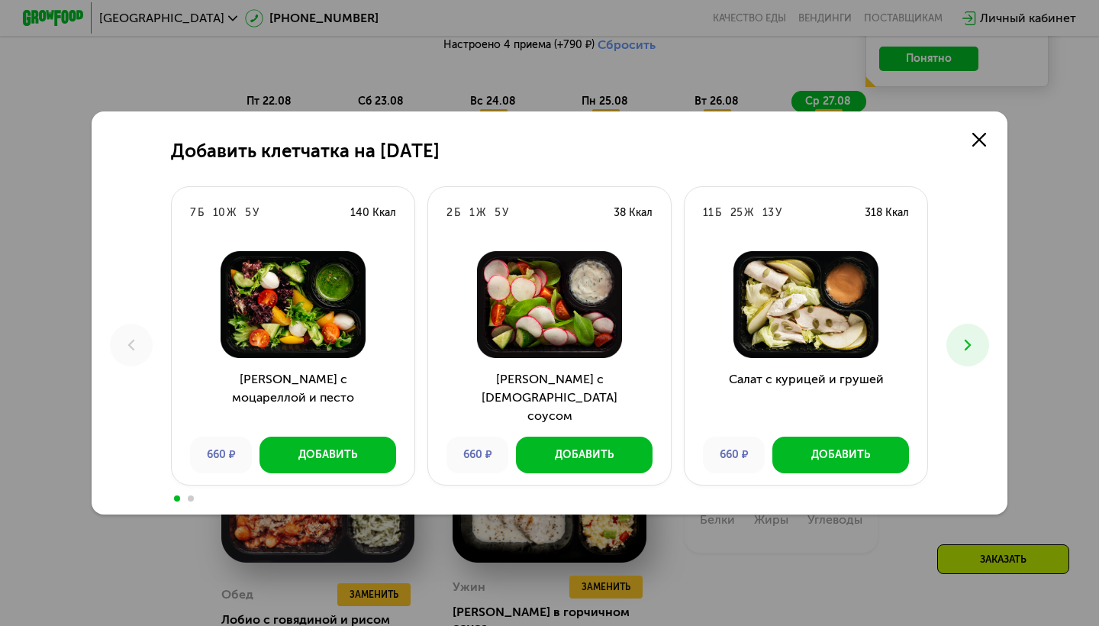
click at [974, 356] on button at bounding box center [967, 345] width 43 height 43
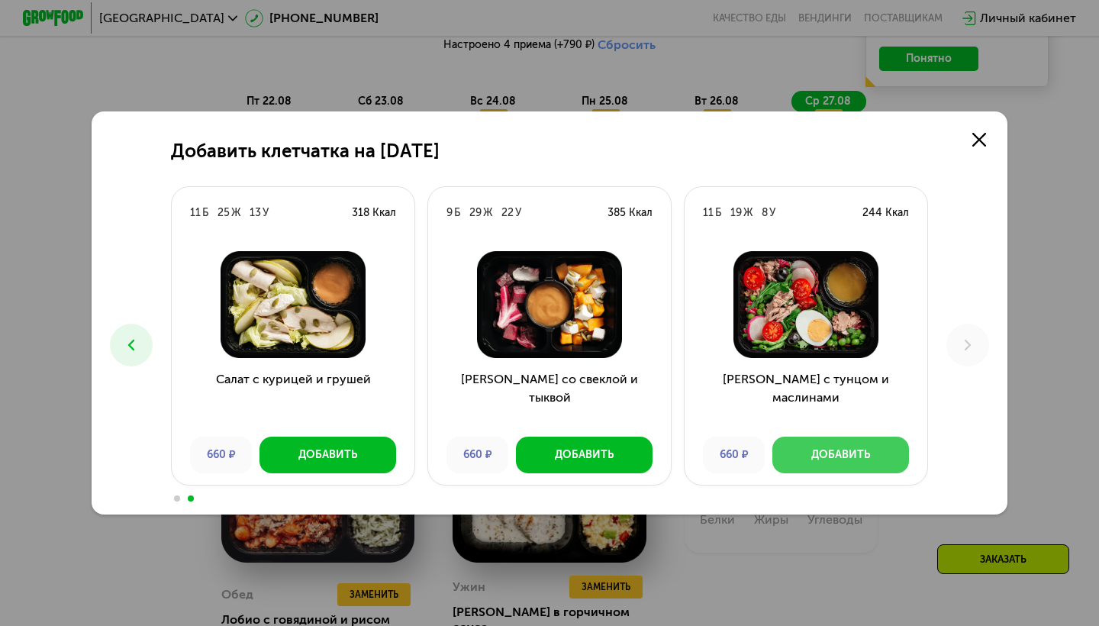
click at [853, 451] on div "Добавить" at bounding box center [840, 454] width 59 height 15
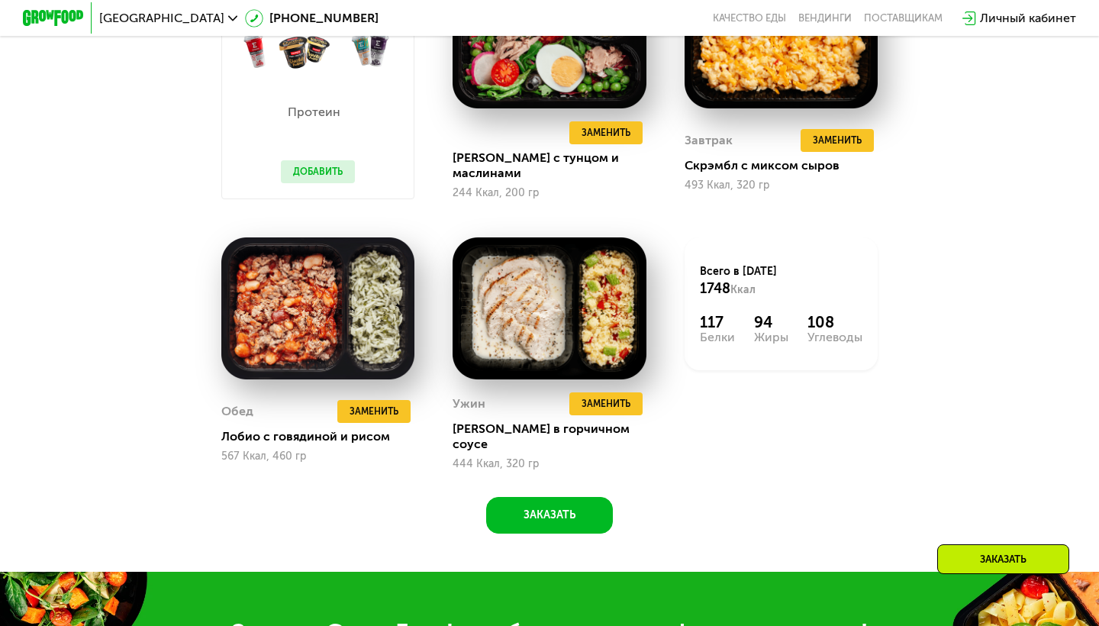
scroll to position [1113, 0]
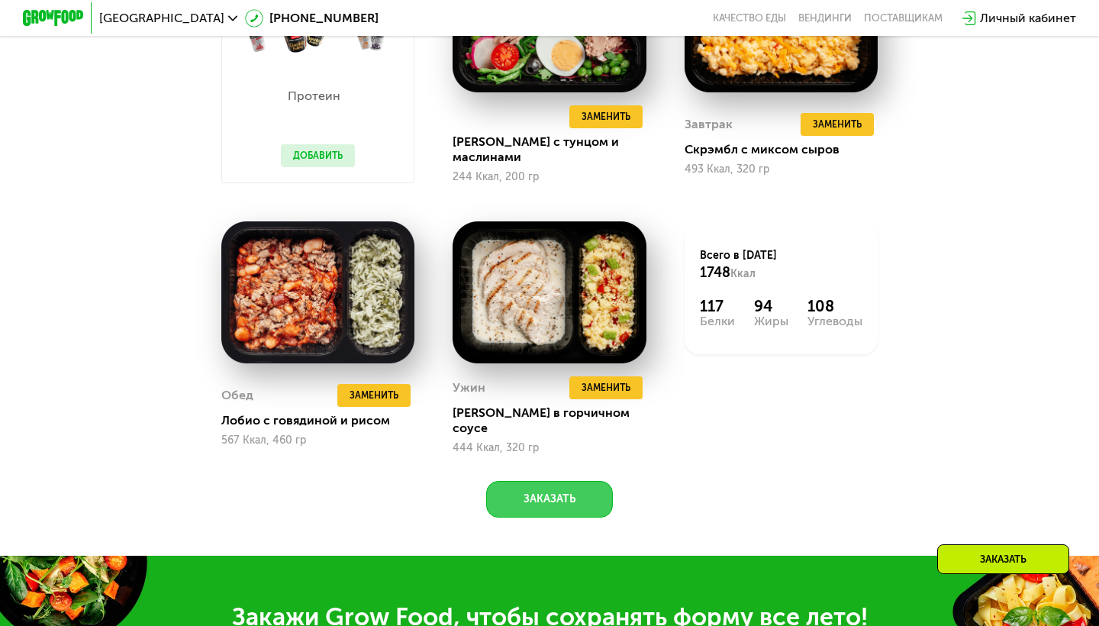
click at [565, 482] on button "Заказать" at bounding box center [549, 499] width 127 height 37
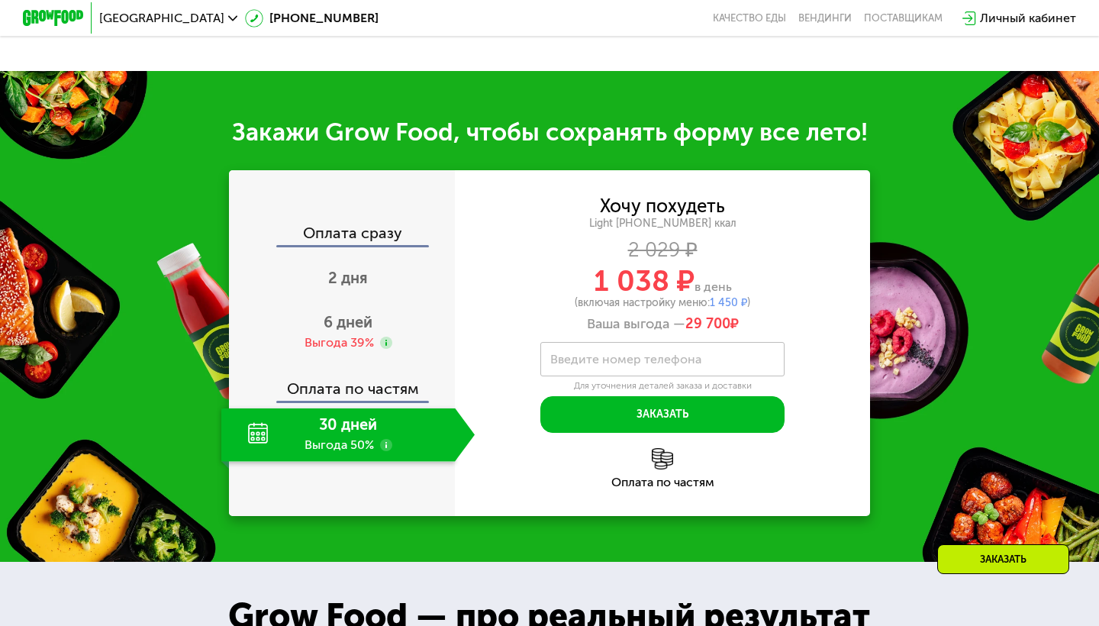
scroll to position [1647, 0]
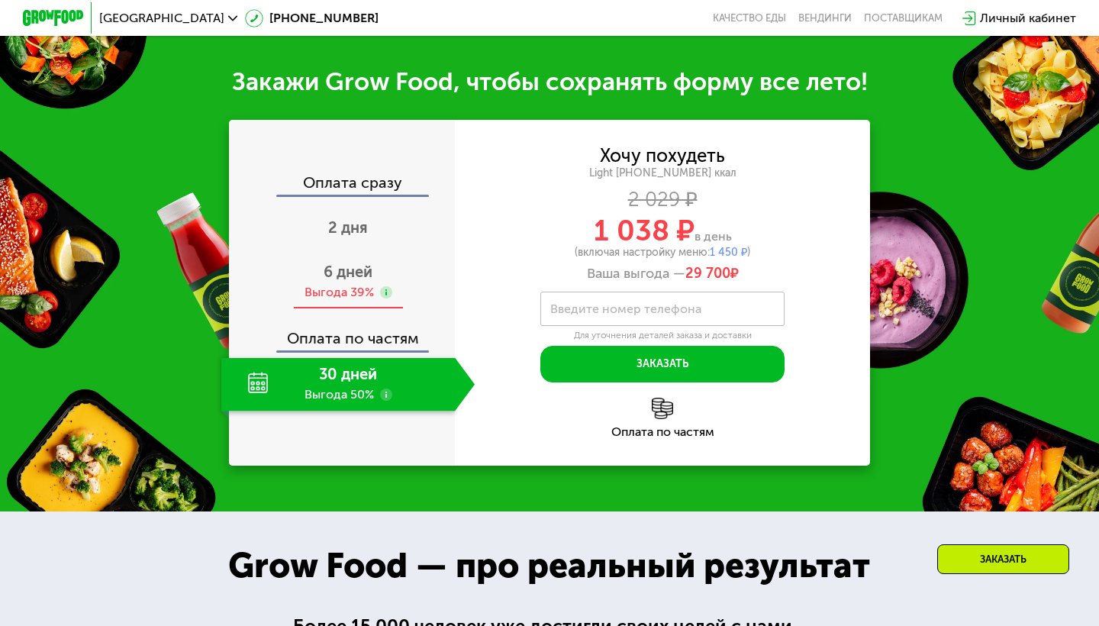
click at [357, 261] on div "6 дней Выгода 39%" at bounding box center [347, 282] width 253 height 53
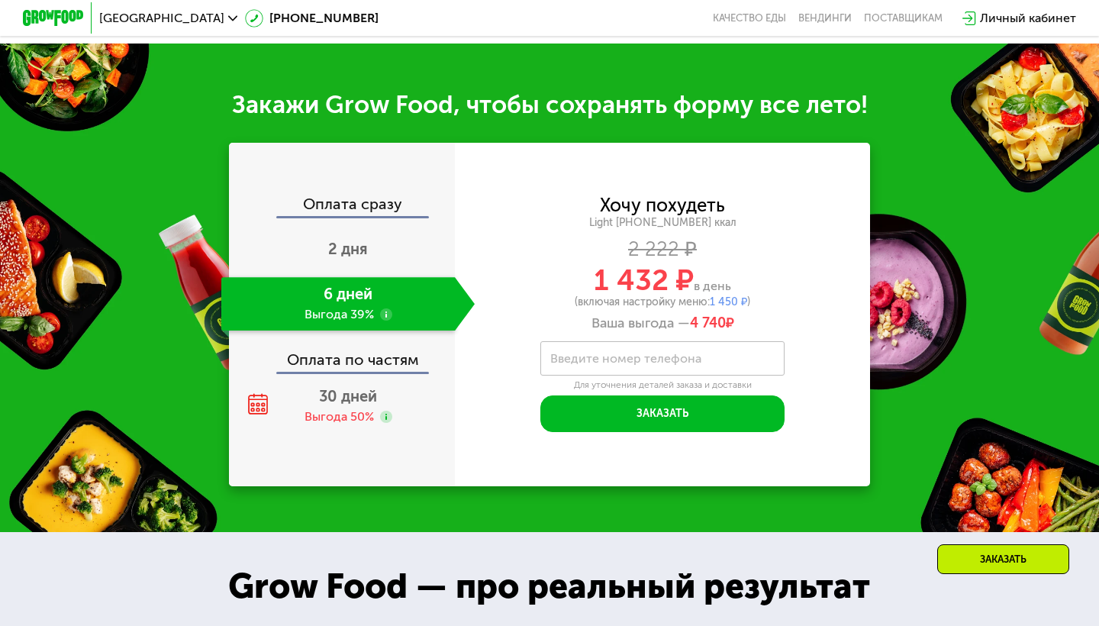
scroll to position [1626, 0]
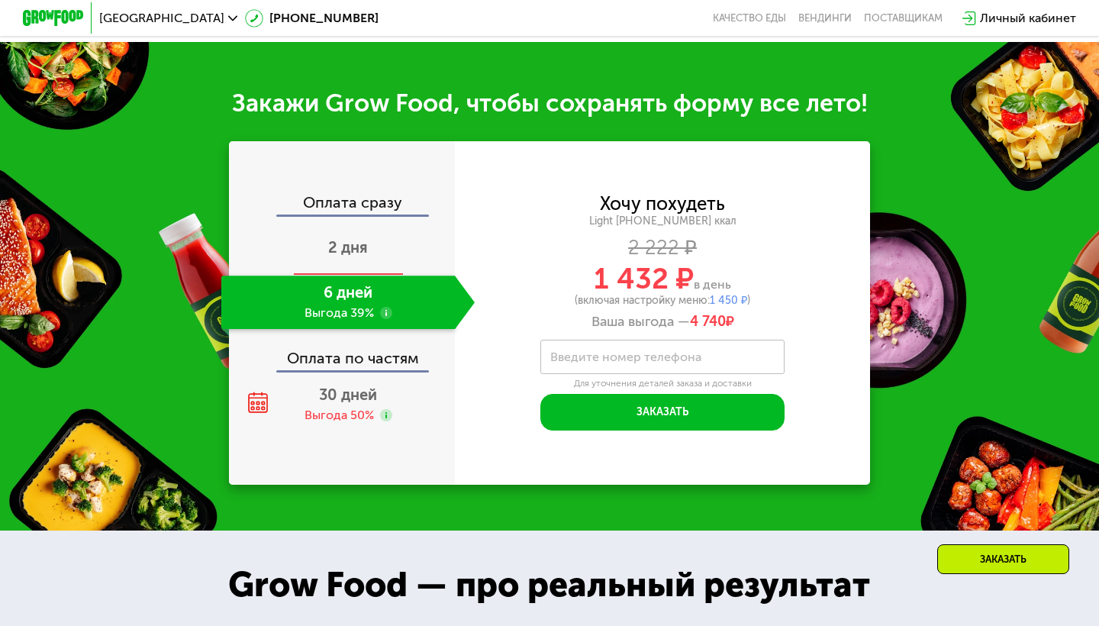
click at [354, 238] on span "2 дня" at bounding box center [348, 247] width 40 height 18
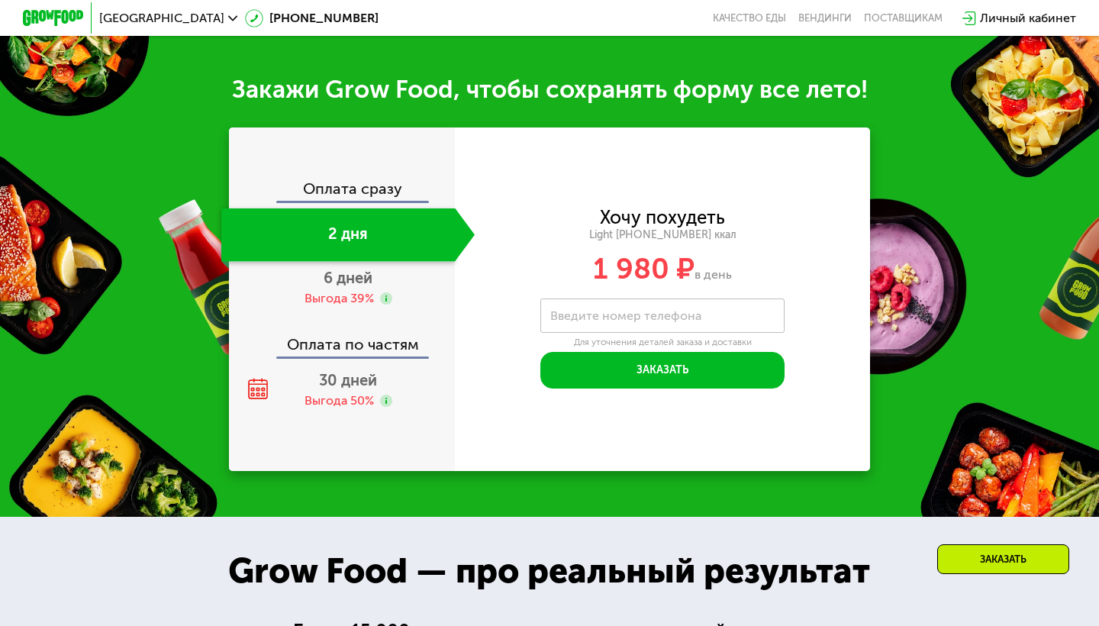
scroll to position [1490, 0]
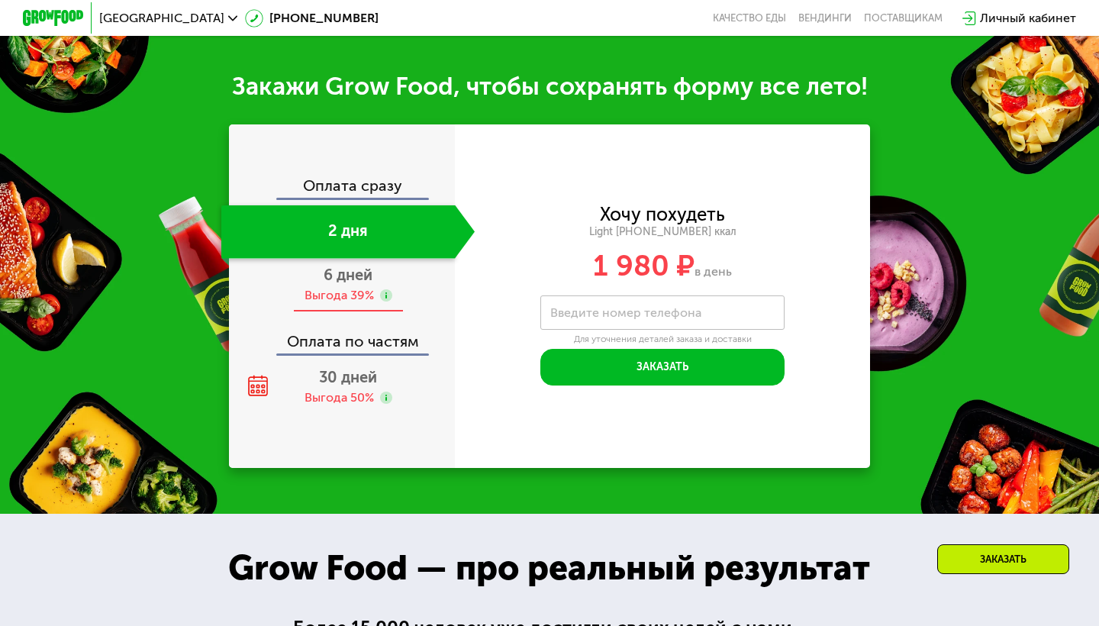
click at [357, 266] on span "6 дней" at bounding box center [348, 275] width 49 height 18
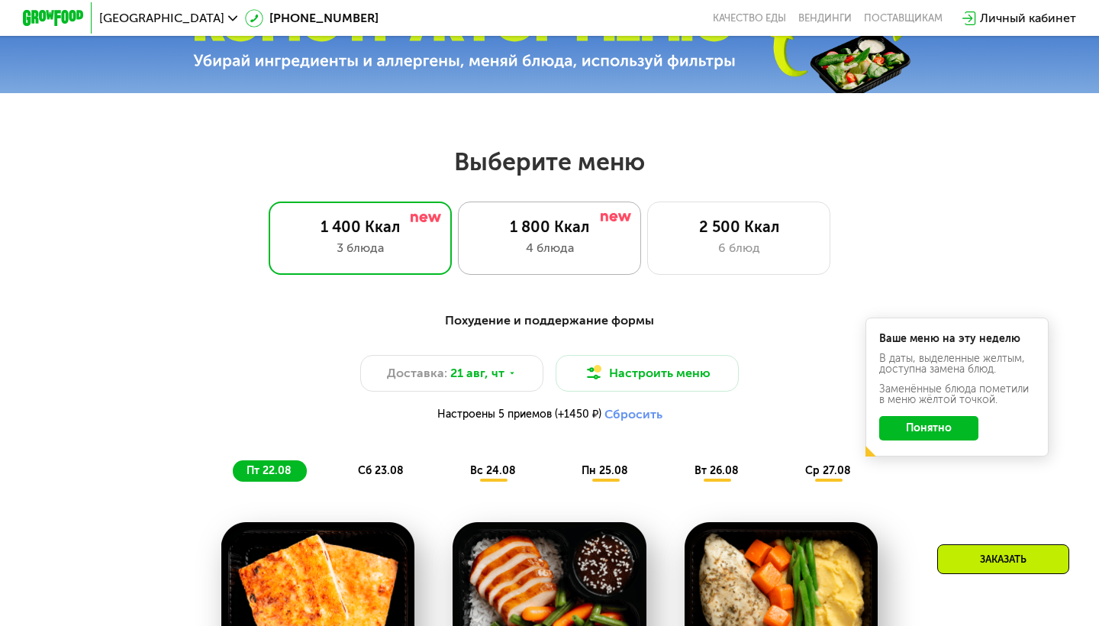
scroll to position [549, 0]
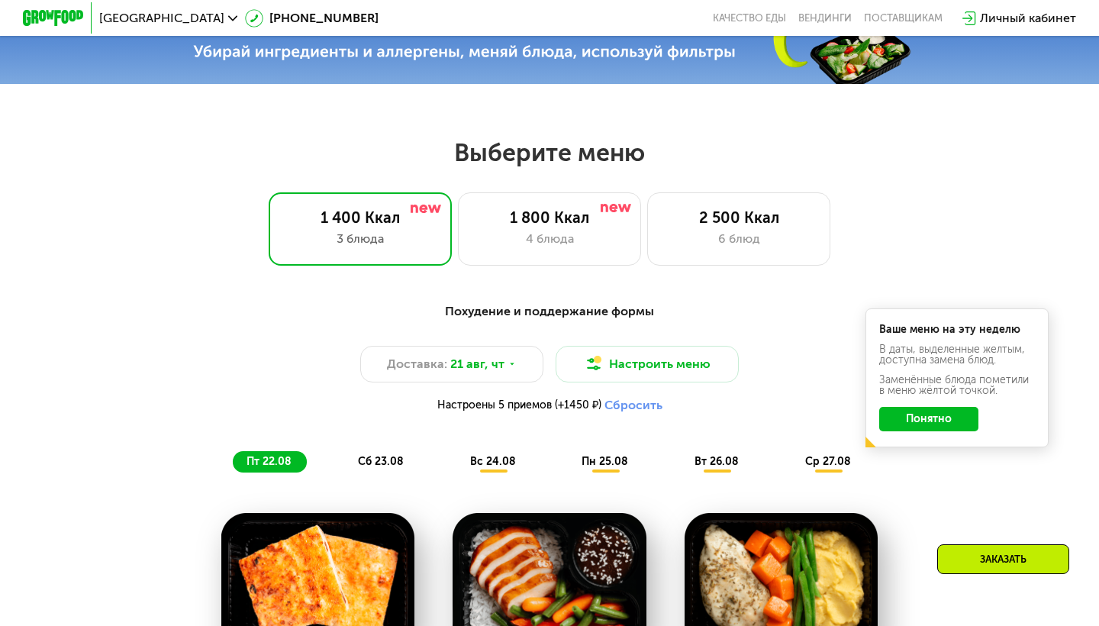
click at [936, 419] on button "Понятно" at bounding box center [928, 419] width 99 height 24
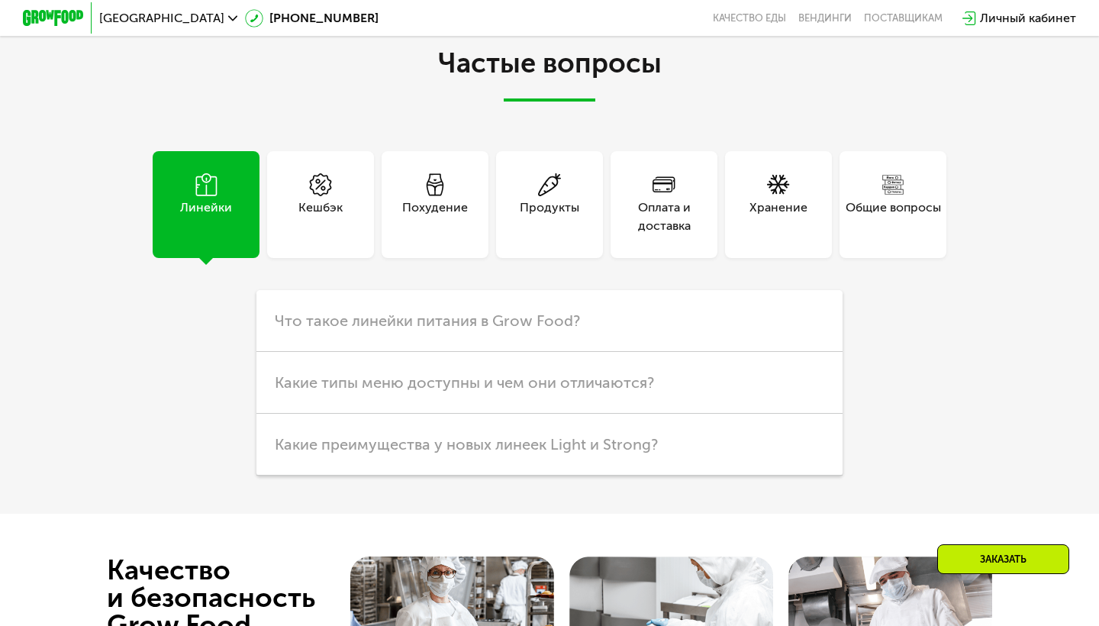
scroll to position [3712, 0]
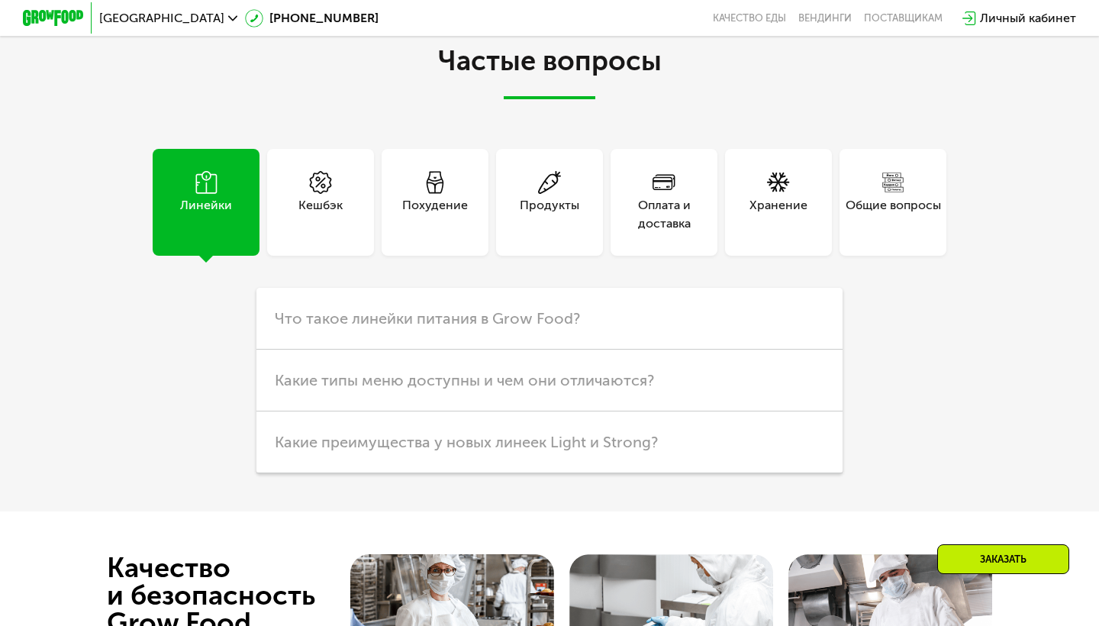
click at [455, 216] on div "Похудение" at bounding box center [435, 202] width 107 height 107
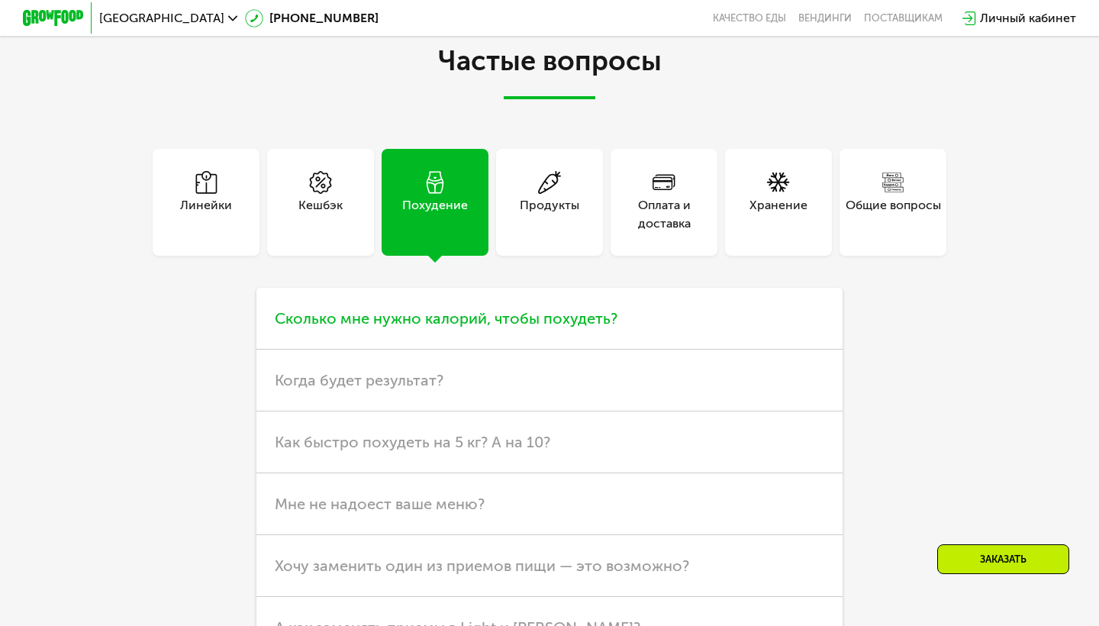
click at [488, 309] on span "Сколько мне нужно калорий, чтобы похудеть?" at bounding box center [446, 318] width 343 height 18
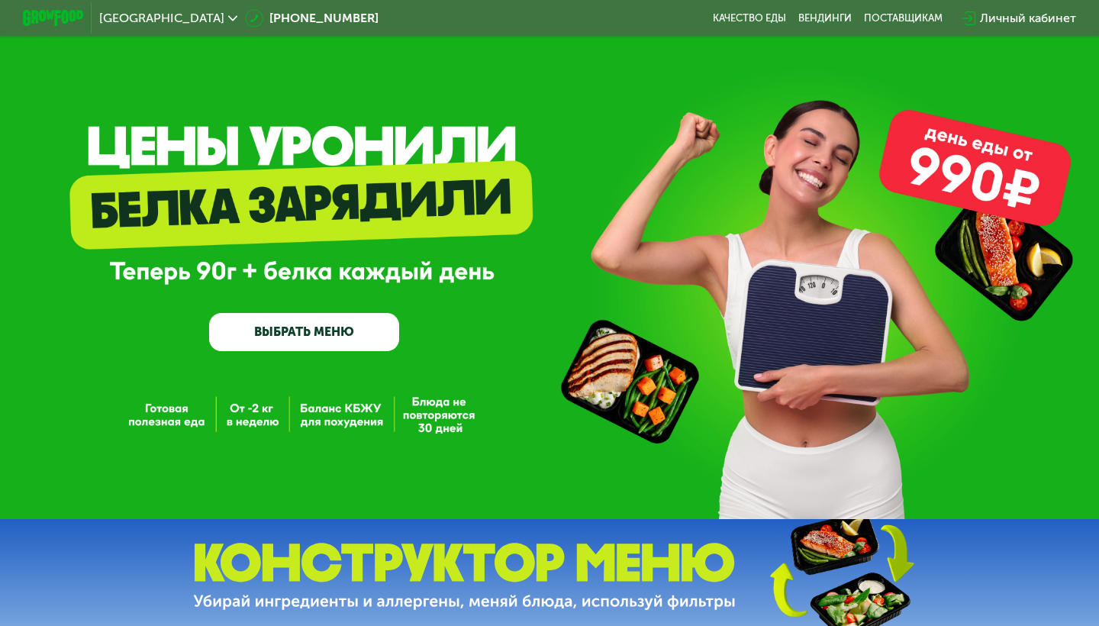
scroll to position [0, 0]
click at [36, 12] on img at bounding box center [53, 18] width 60 height 16
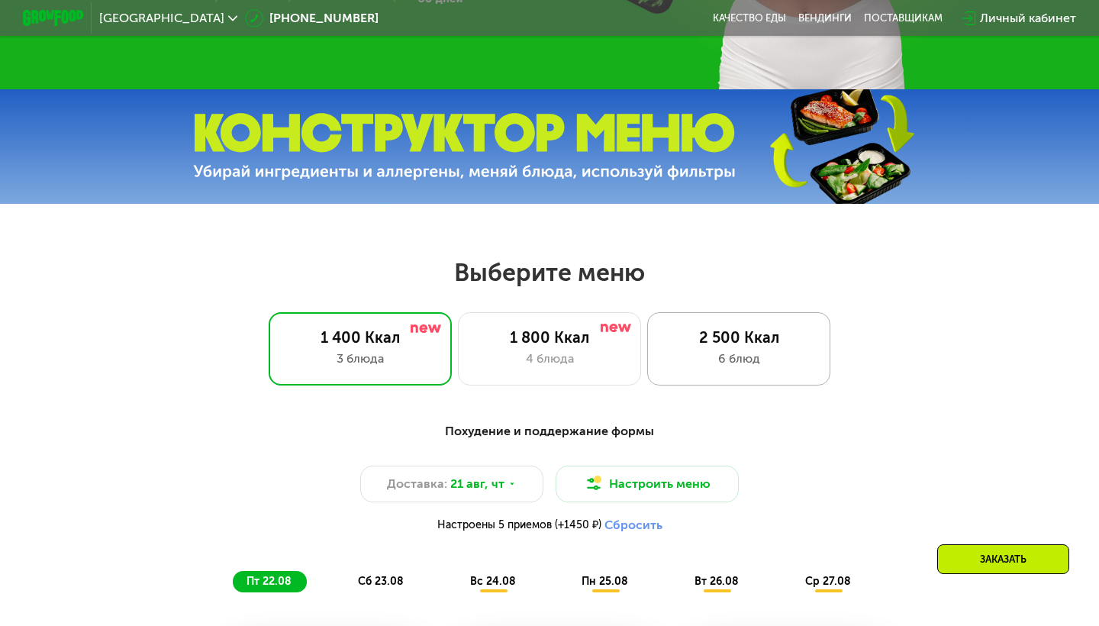
scroll to position [423, 0]
